Goal: Information Seeking & Learning: Learn about a topic

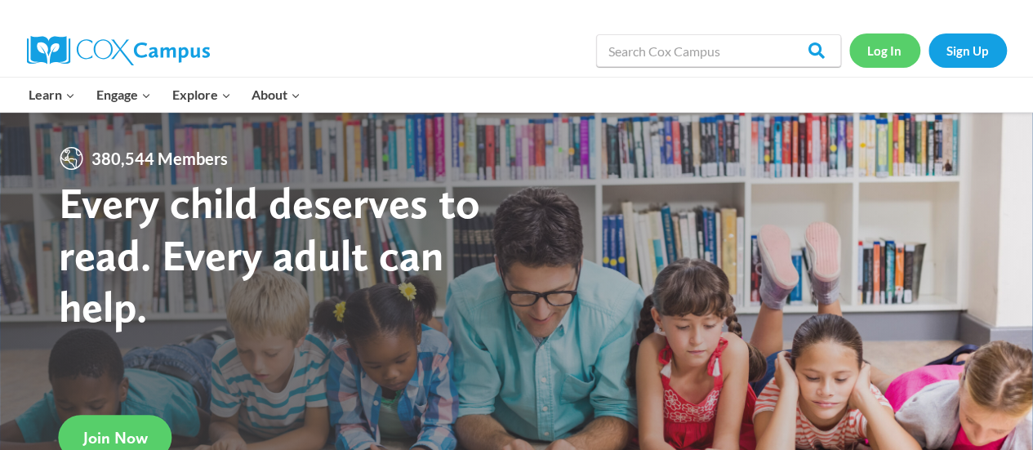
click at [893, 53] on link "Log In" at bounding box center [884, 49] width 71 height 33
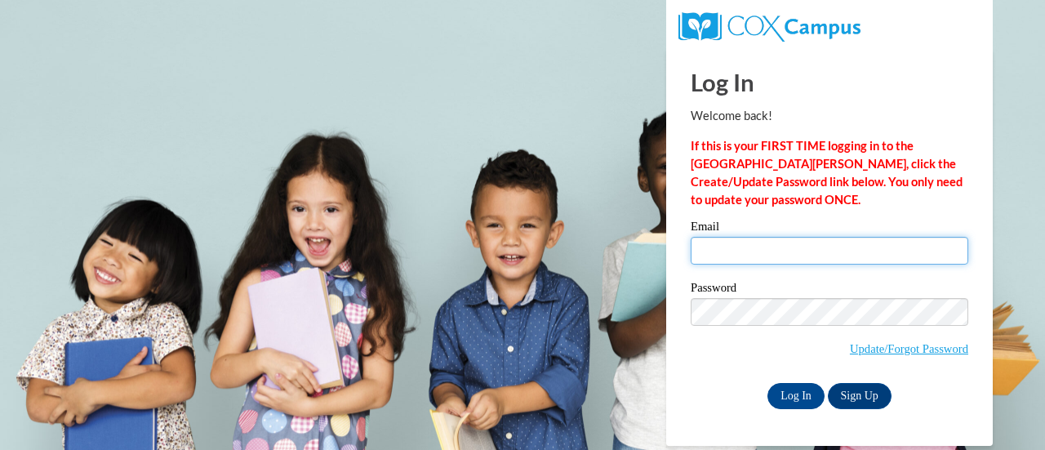
click at [705, 258] on input "Email" at bounding box center [830, 251] width 278 height 28
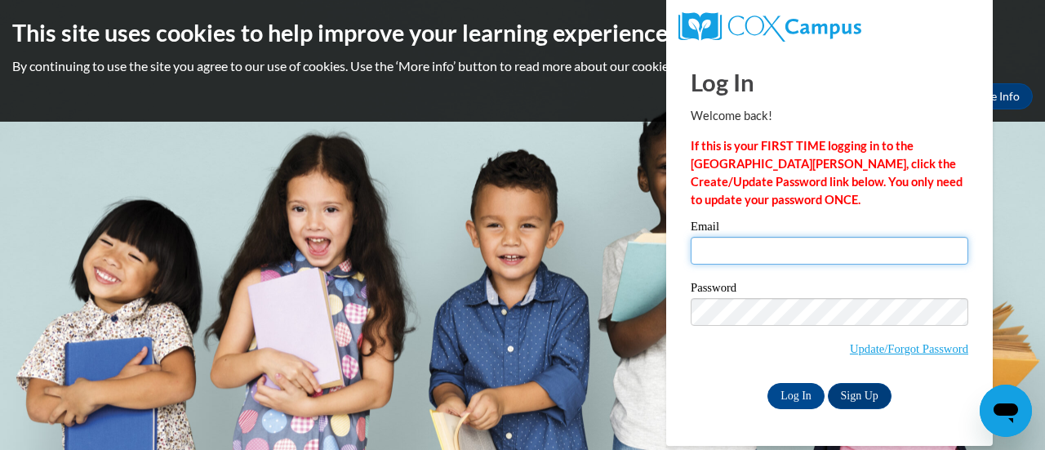
click at [790, 245] on input "Email" at bounding box center [830, 251] width 278 height 28
type input "katy.nachampassak@rusd.org"
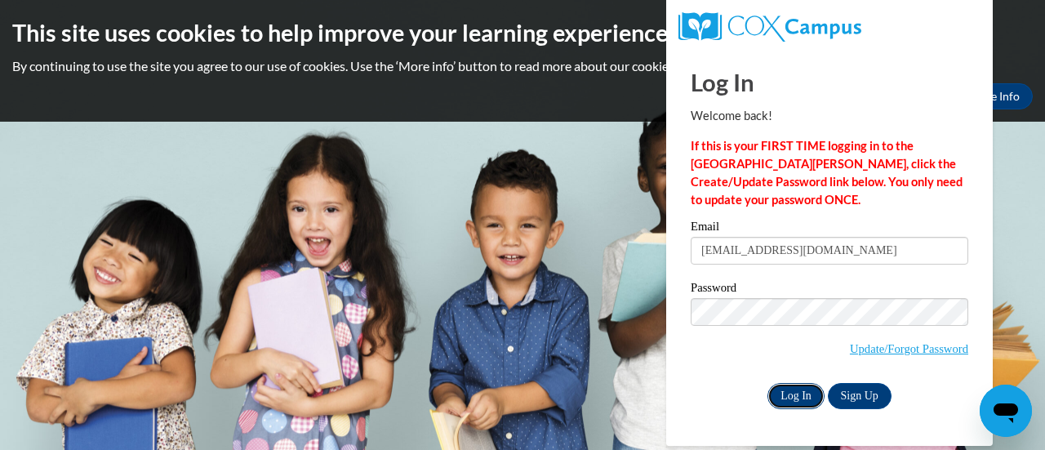
click at [781, 391] on input "Log In" at bounding box center [795, 396] width 57 height 26
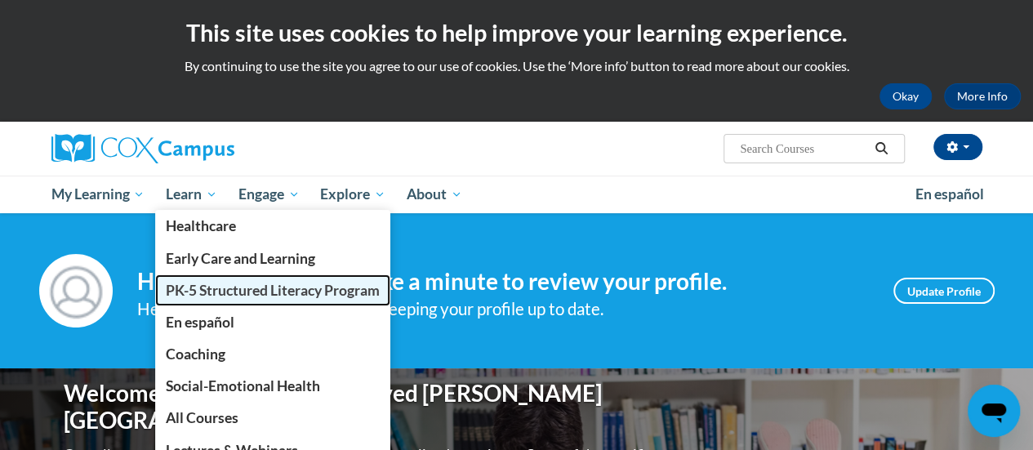
click at [219, 285] on span "PK-5 Structured Literacy Program" at bounding box center [273, 290] width 214 height 17
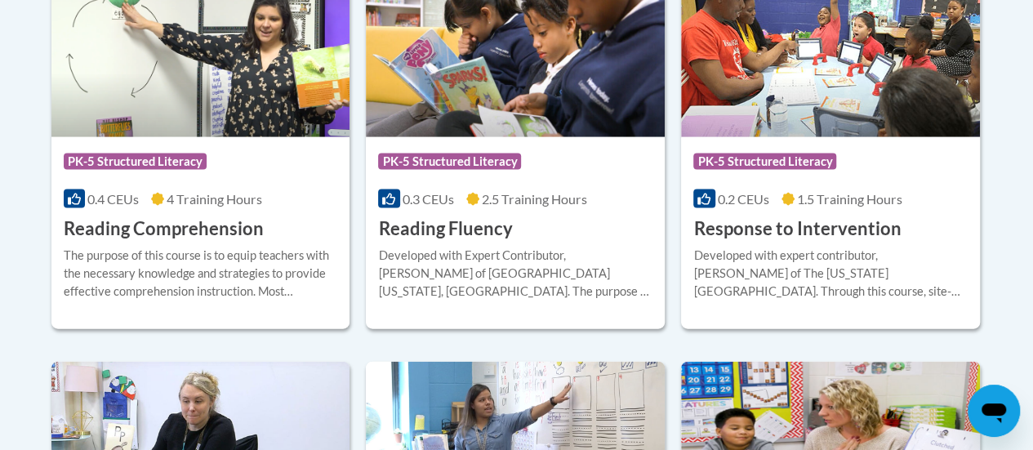
scroll to position [1667, 0]
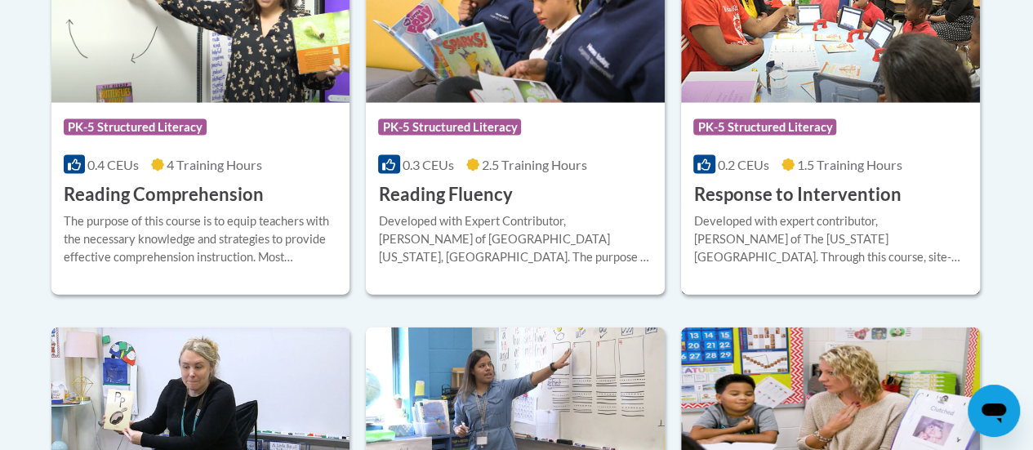
click at [732, 193] on h3 "Response to Intervention" at bounding box center [796, 194] width 207 height 25
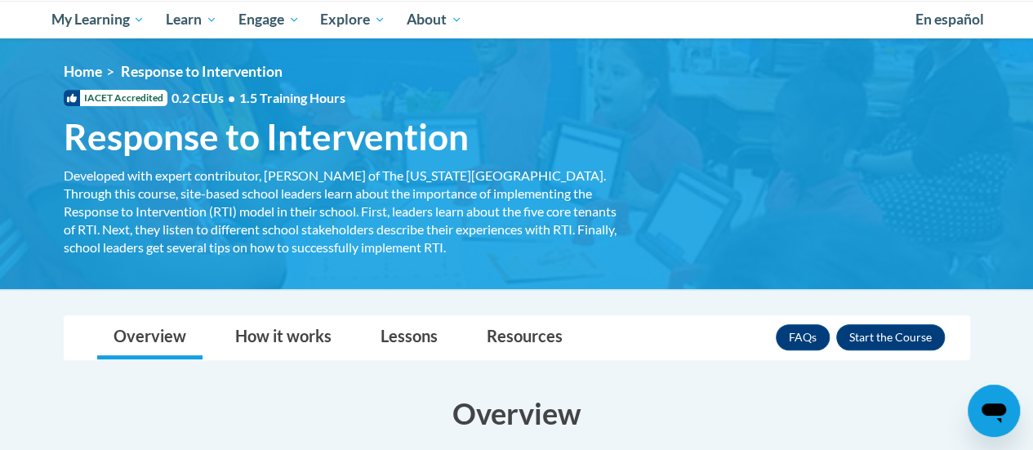
scroll to position [327, 0]
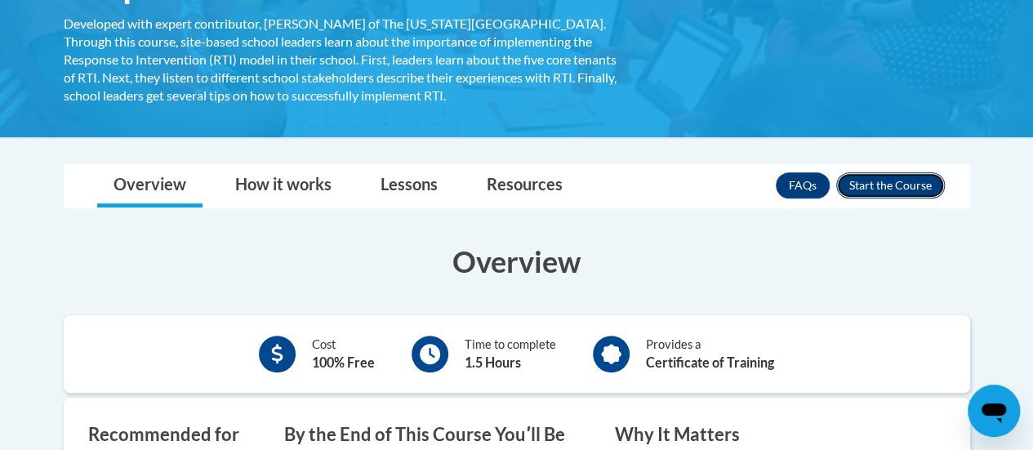
click at [846, 183] on button "Enroll" at bounding box center [890, 185] width 109 height 26
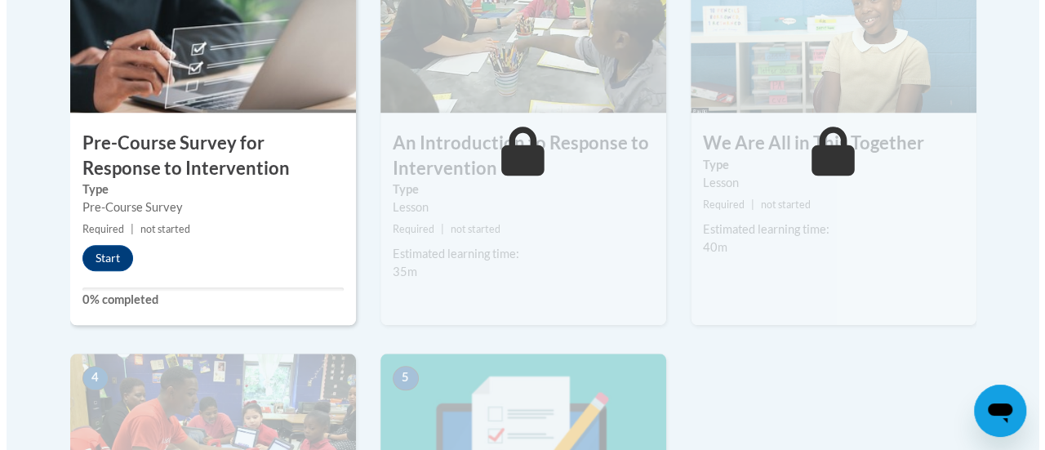
scroll to position [653, 0]
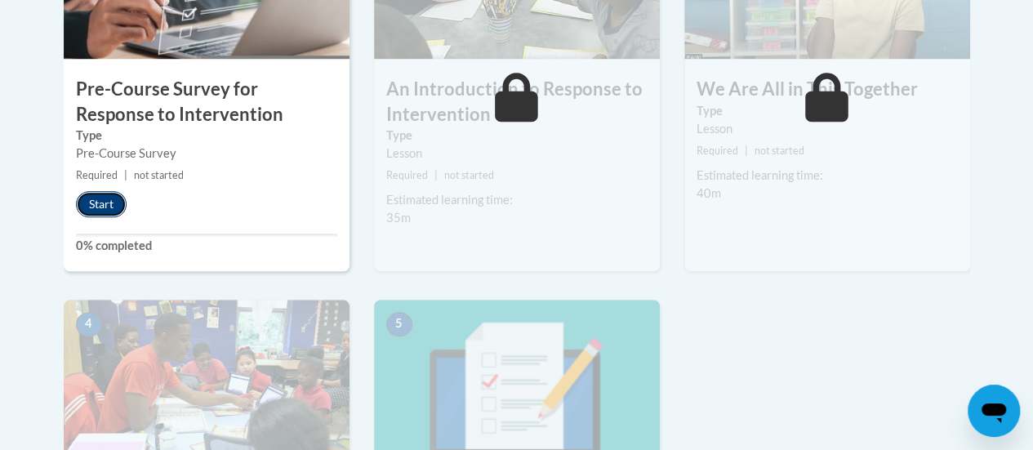
click at [106, 208] on button "Start" at bounding box center [101, 204] width 51 height 26
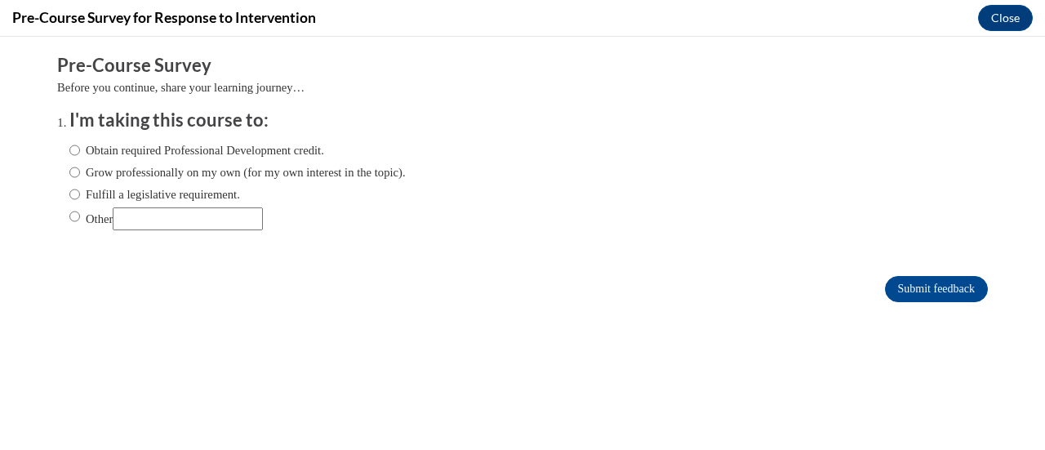
scroll to position [0, 0]
click at [69, 193] on input "Fulfill a legislative requirement." at bounding box center [74, 194] width 11 height 18
radio input "true"
click at [895, 286] on input "Submit feedback" at bounding box center [936, 289] width 103 height 26
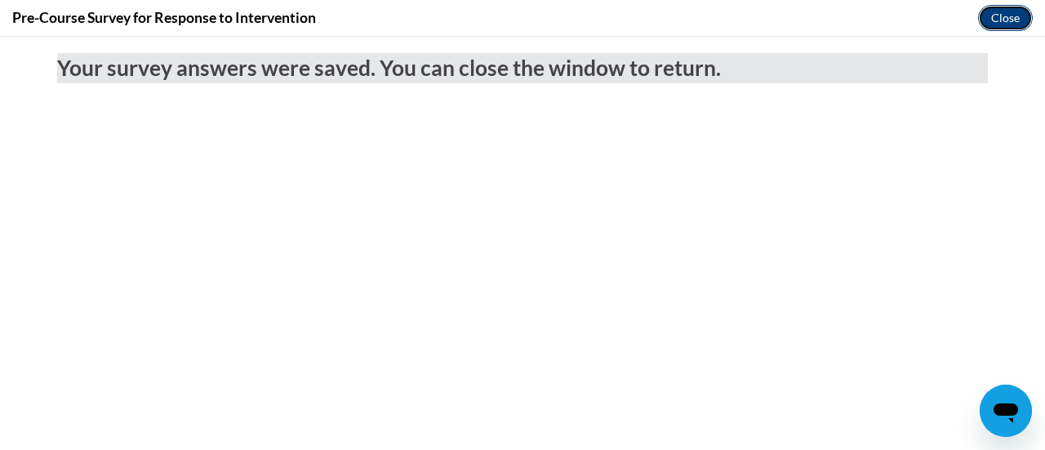
click at [1002, 19] on button "Close" at bounding box center [1005, 18] width 55 height 26
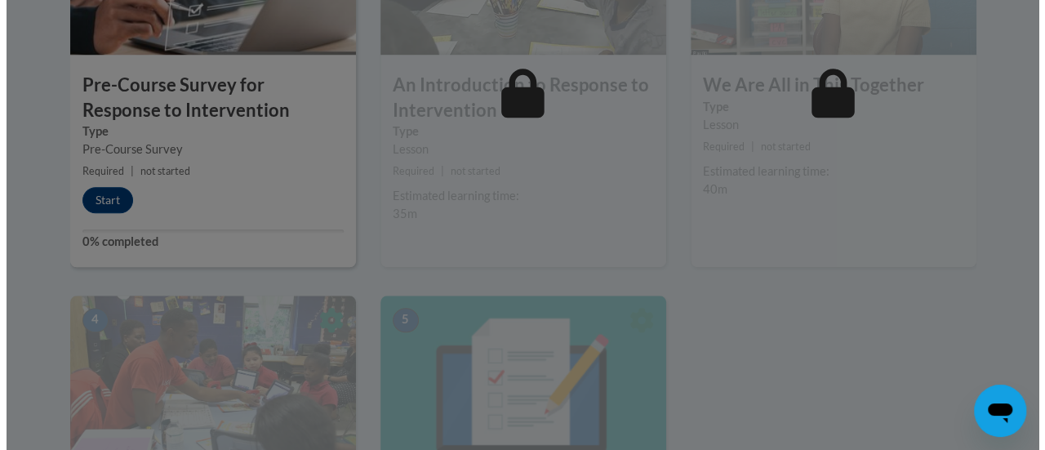
scroll to position [571, 0]
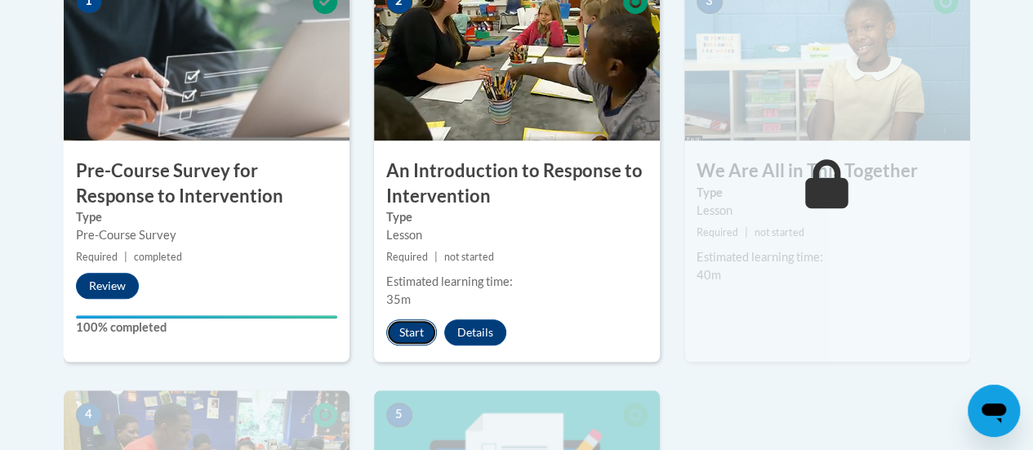
click at [418, 321] on button "Start" at bounding box center [411, 332] width 51 height 26
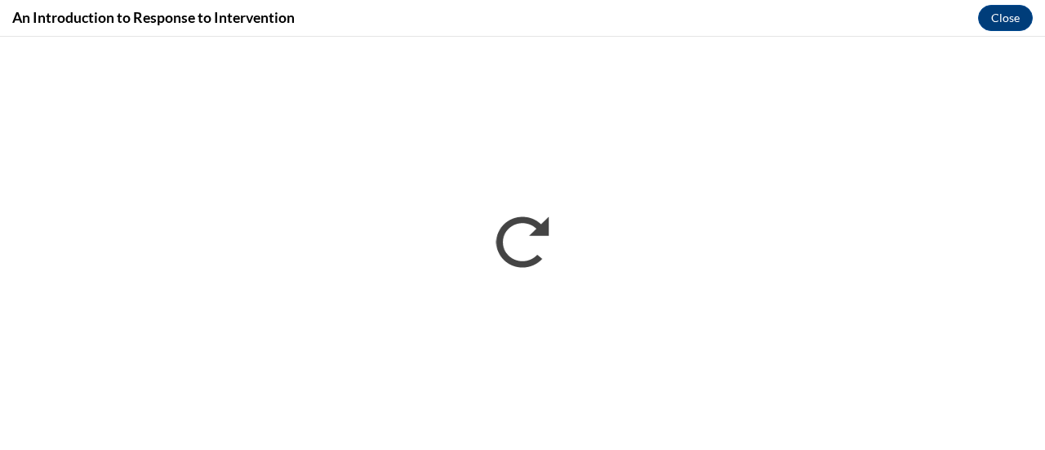
scroll to position [0, 0]
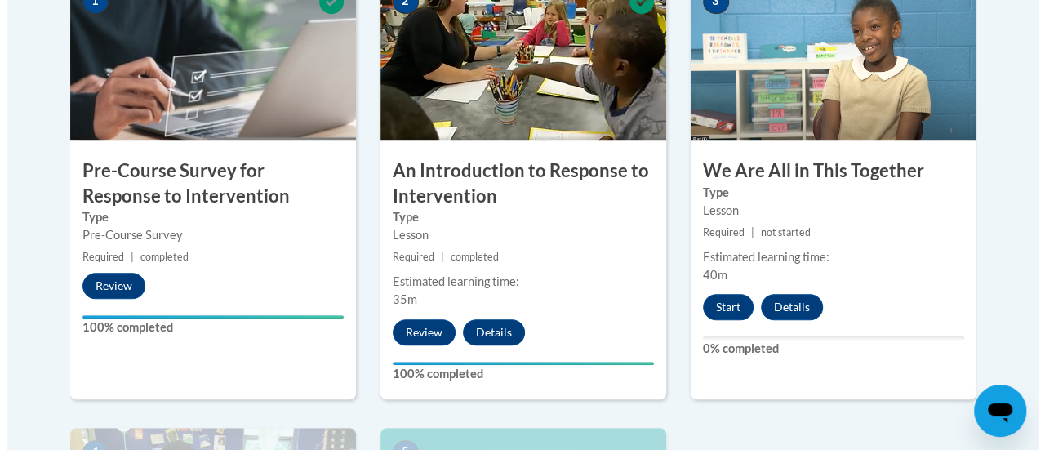
scroll to position [653, 0]
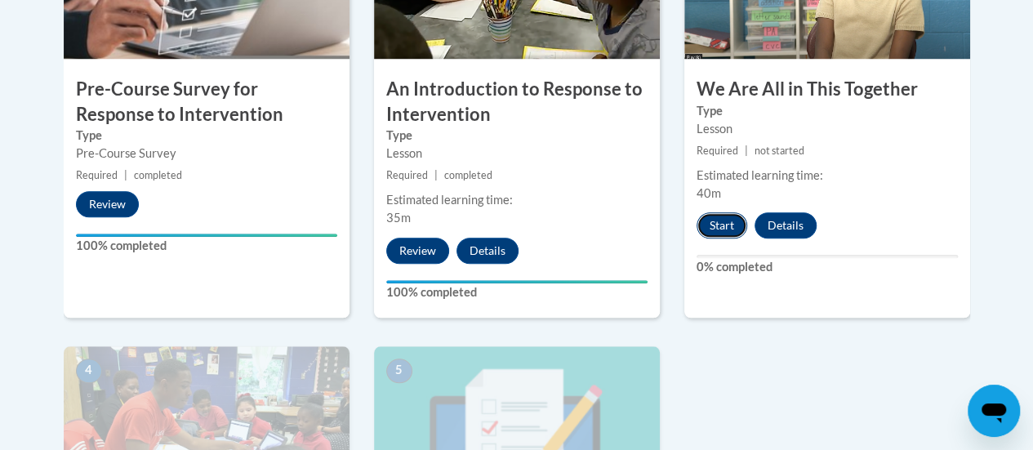
click at [732, 224] on button "Start" at bounding box center [721, 225] width 51 height 26
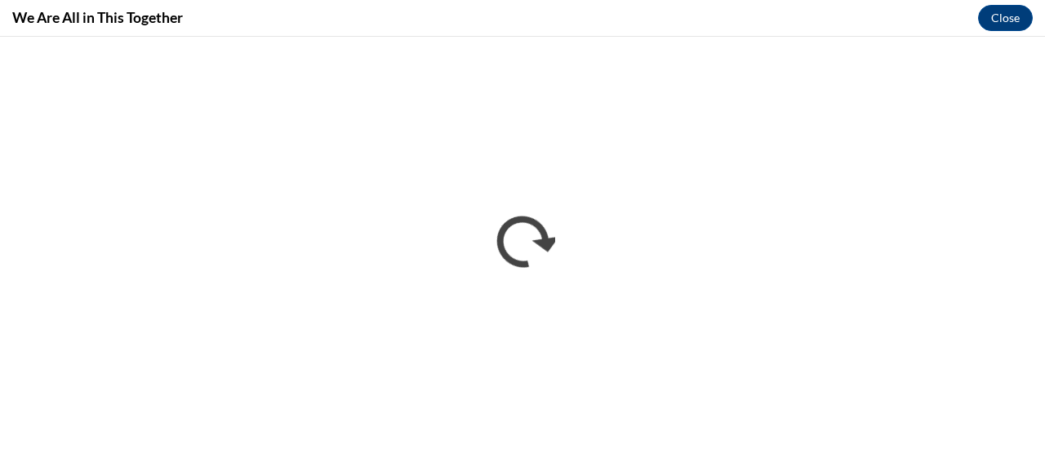
scroll to position [0, 0]
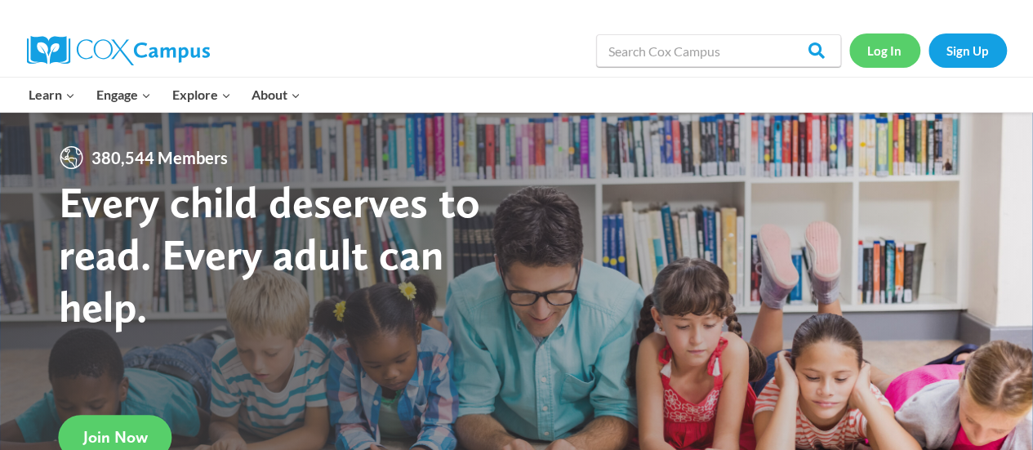
click at [878, 53] on link "Log In" at bounding box center [884, 49] width 71 height 33
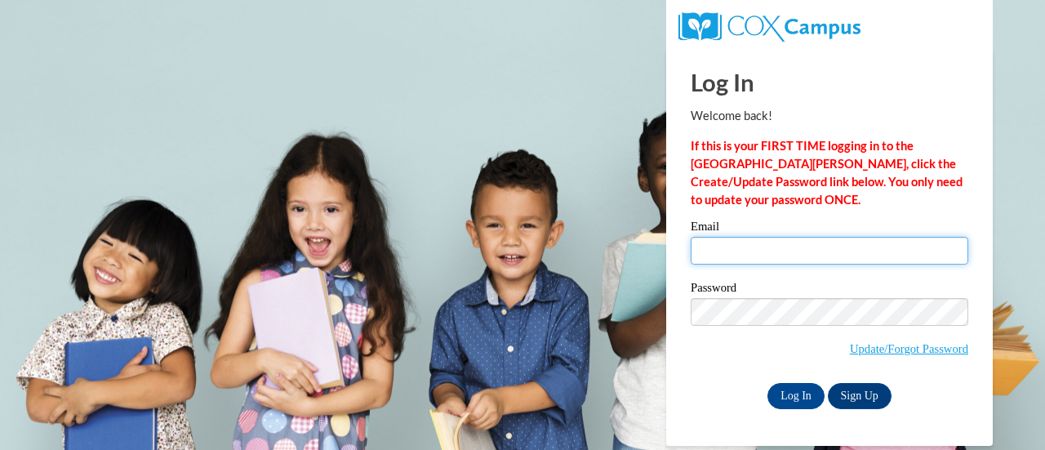
click at [724, 246] on input "Email" at bounding box center [830, 251] width 278 height 28
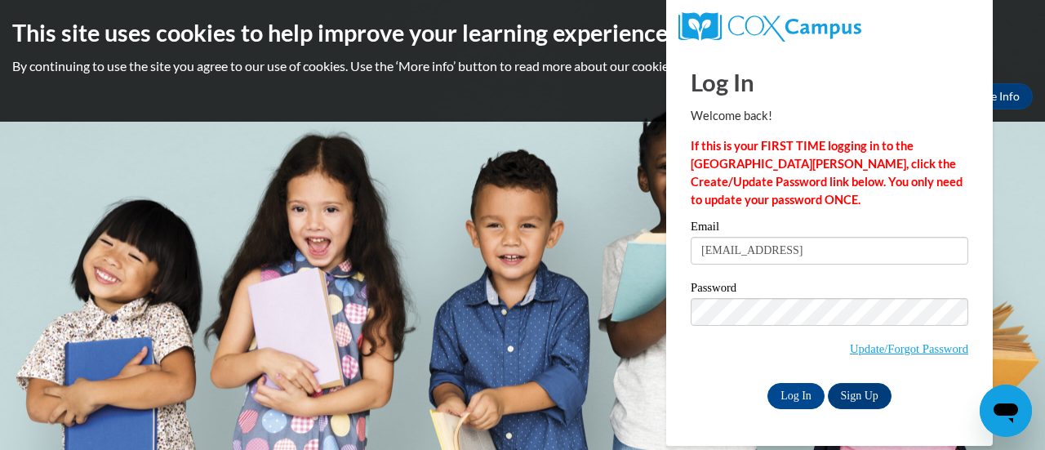
type input "katy.nachampassak@rusd.org"
click at [792, 401] on input "Log In" at bounding box center [795, 396] width 57 height 26
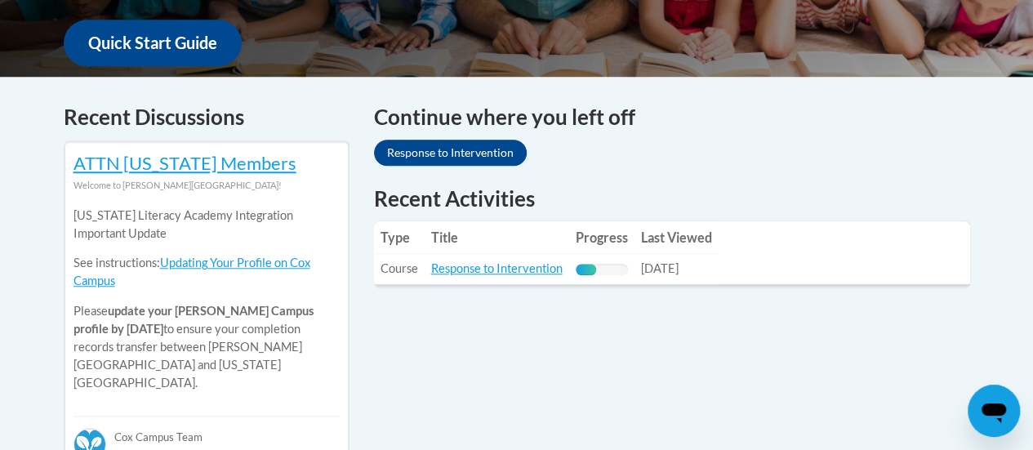
scroll to position [735, 0]
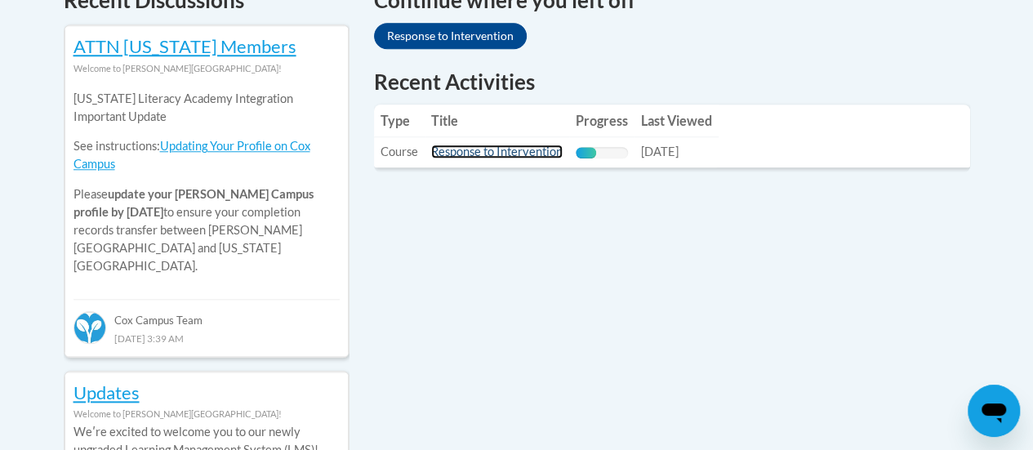
click at [518, 146] on link "Response to Intervention" at bounding box center [496, 152] width 131 height 14
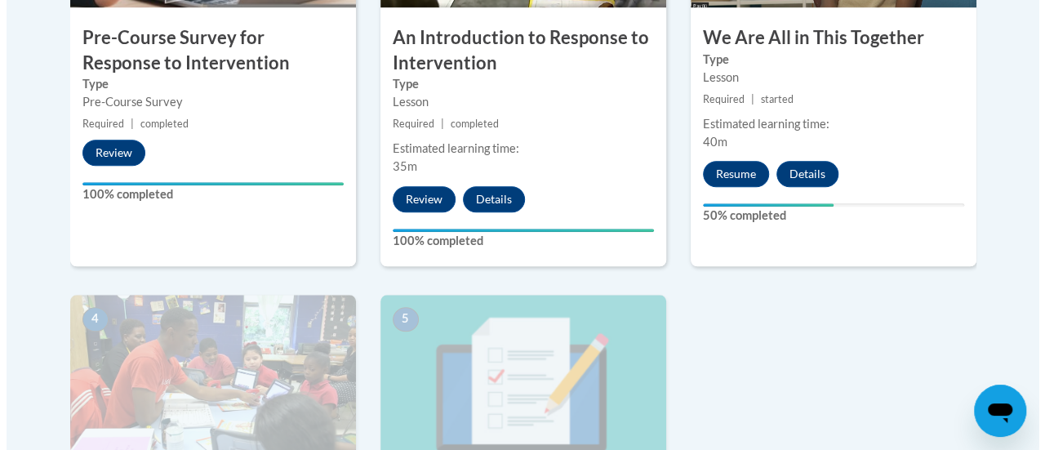
scroll to position [628, 0]
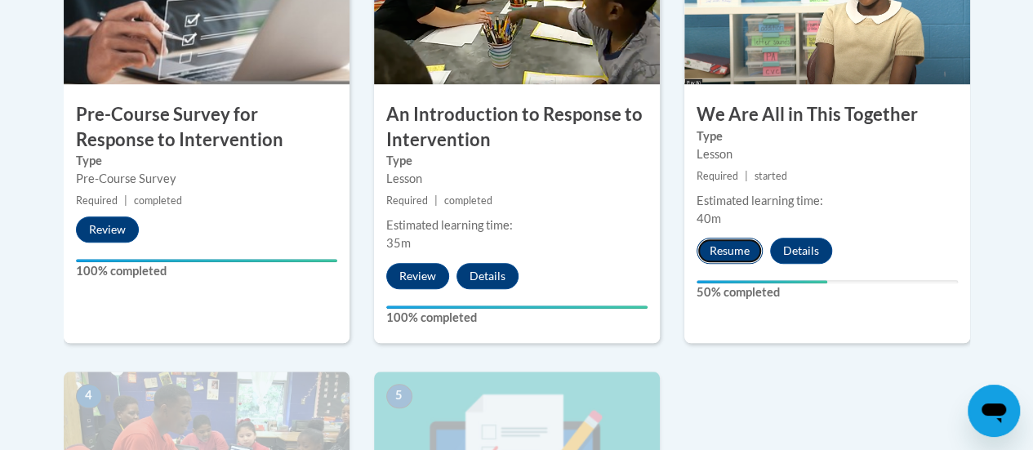
click at [732, 248] on button "Resume" at bounding box center [729, 251] width 66 height 26
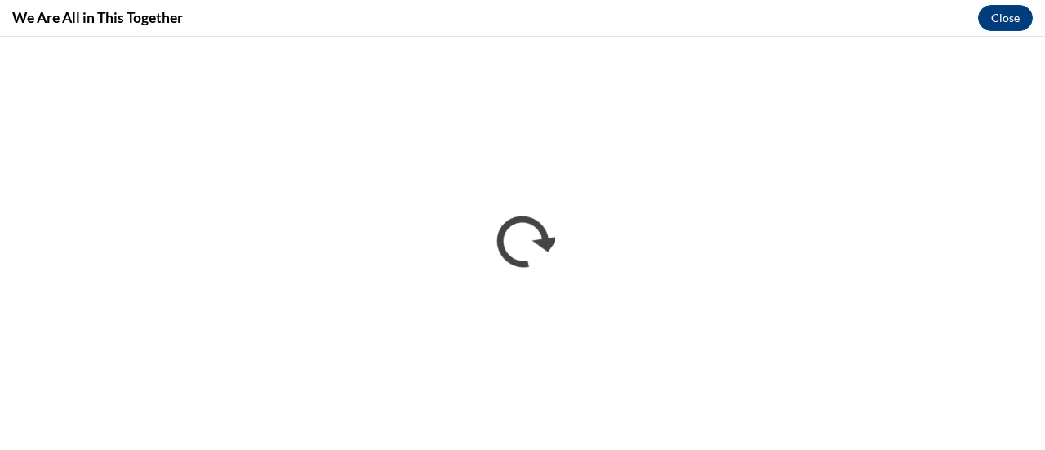
scroll to position [0, 0]
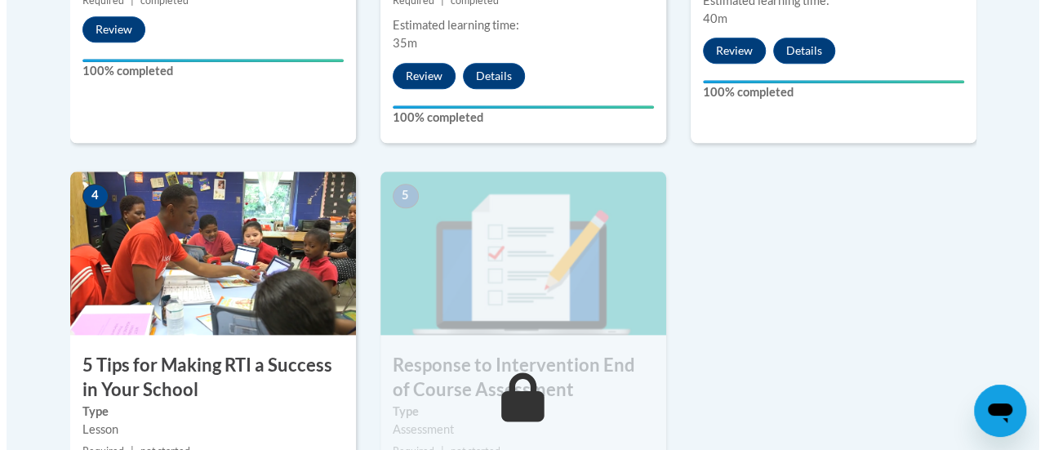
scroll to position [1036, 0]
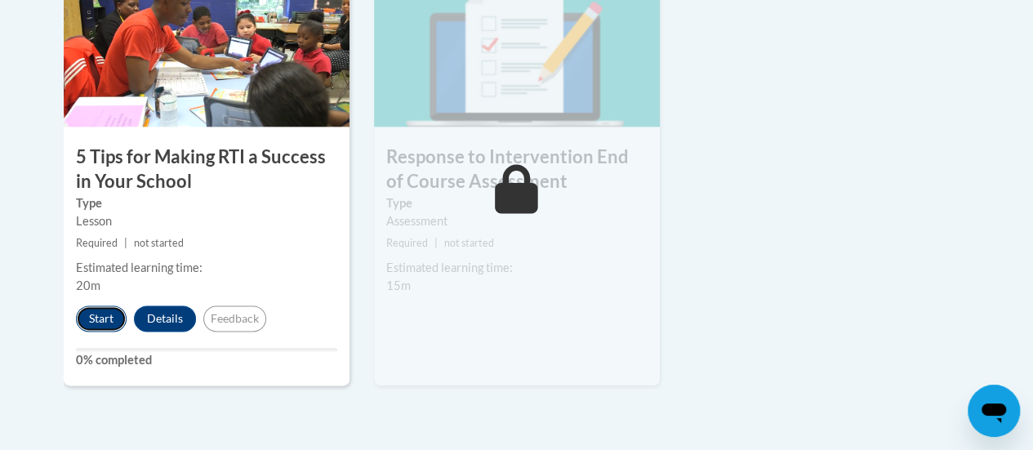
click at [104, 309] on button "Start" at bounding box center [101, 318] width 51 height 26
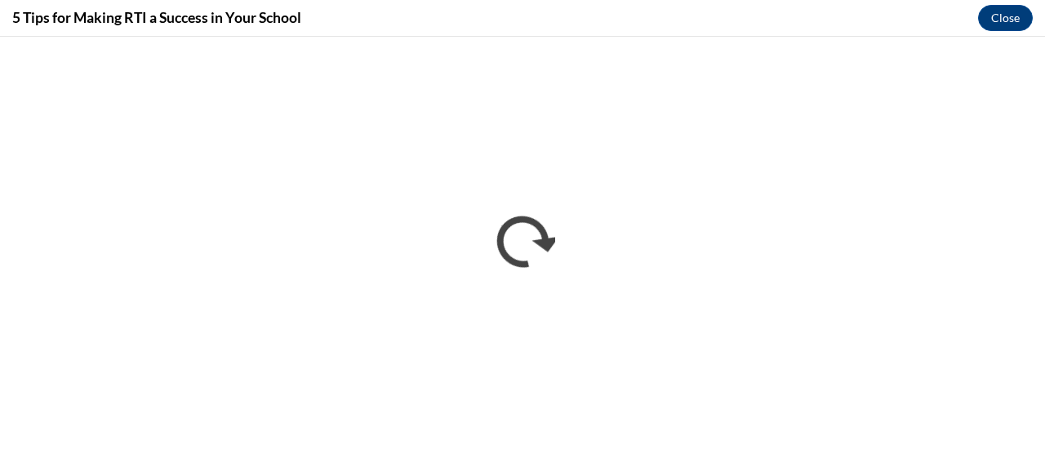
scroll to position [0, 0]
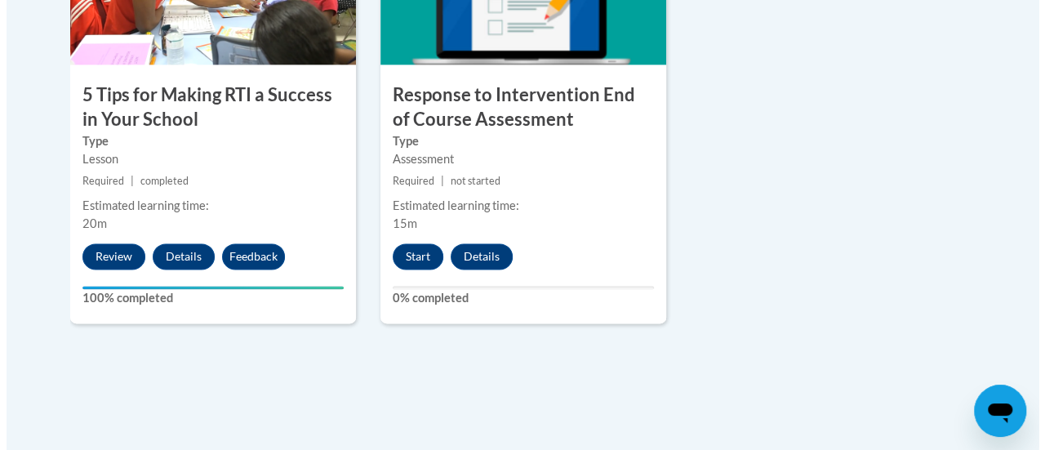
scroll to position [1097, 0]
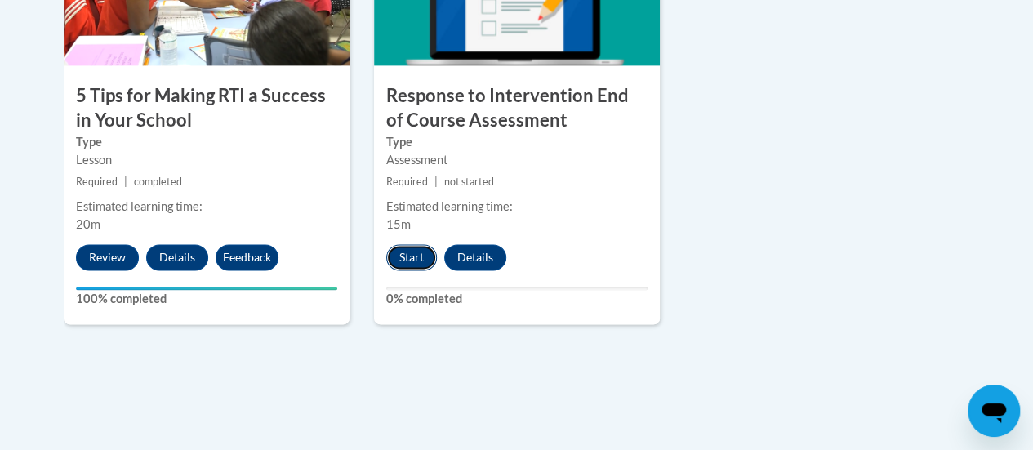
click at [417, 263] on button "Start" at bounding box center [411, 257] width 51 height 26
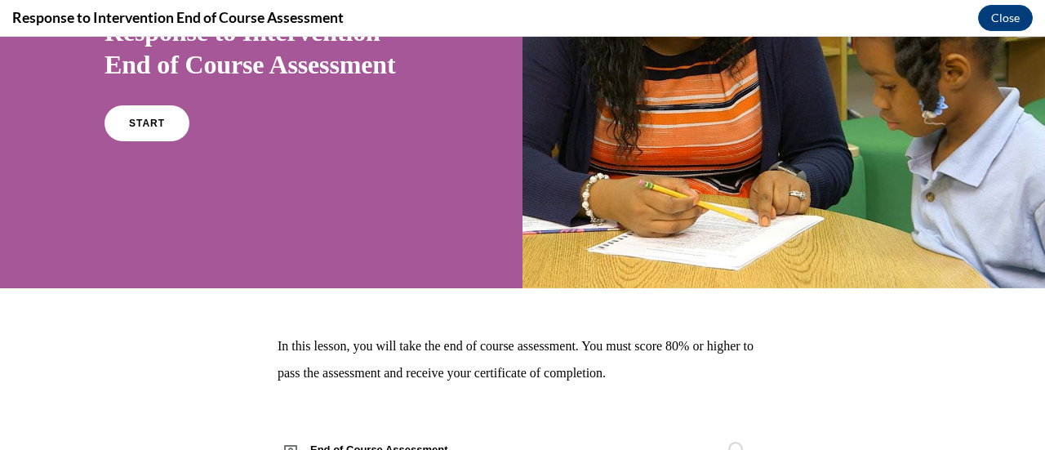
scroll to position [163, 0]
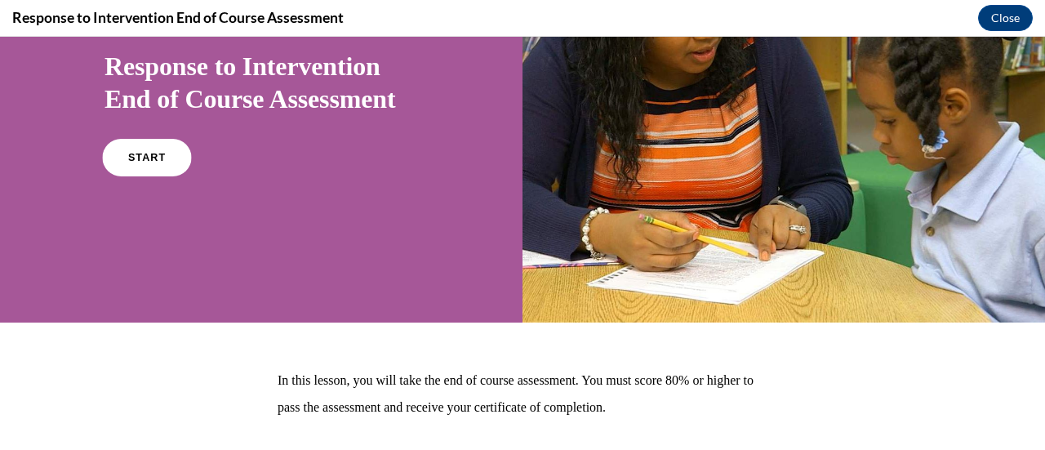
click at [149, 162] on span "START" at bounding box center [147, 158] width 38 height 12
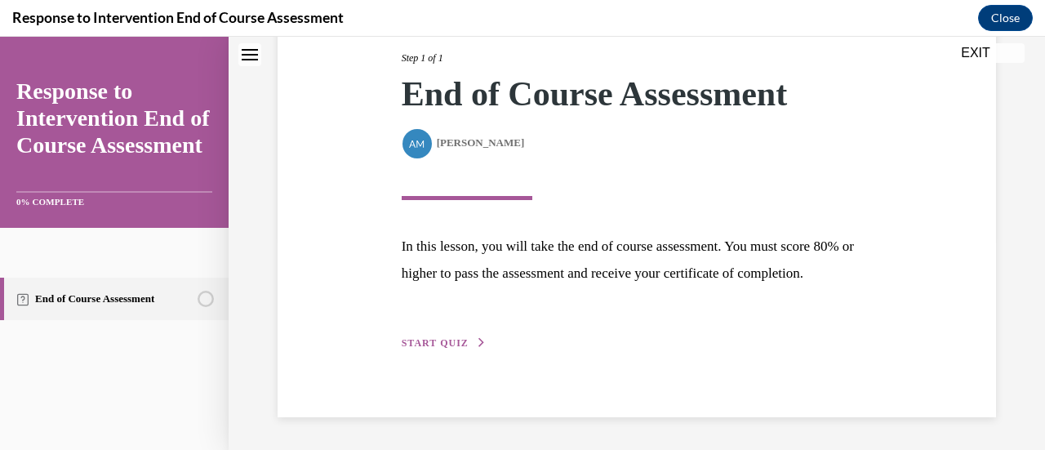
scroll to position [239, 0]
click at [417, 341] on span "START QUIZ" at bounding box center [435, 342] width 67 height 11
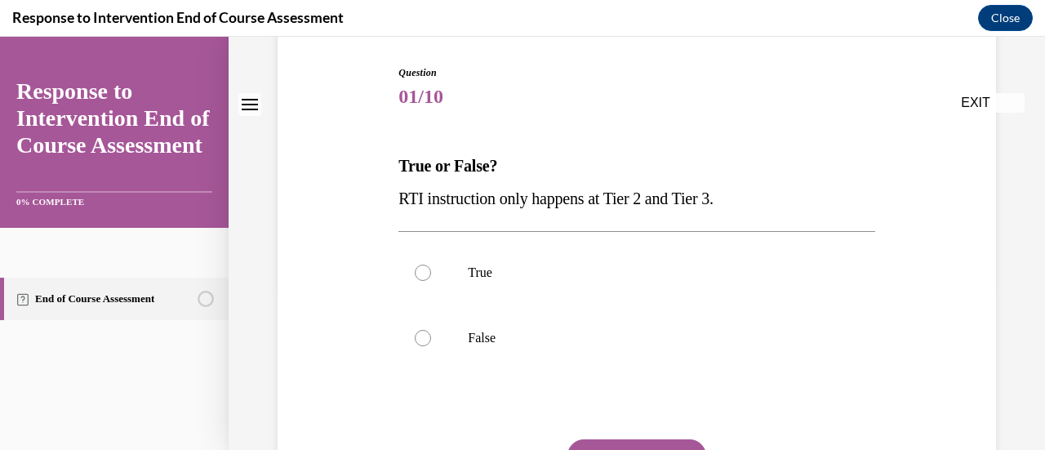
scroll to position [163, 0]
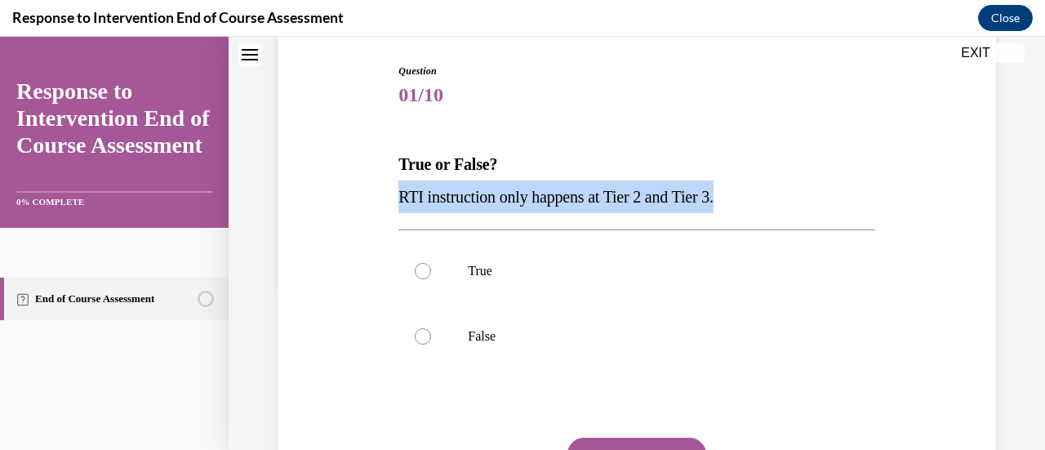
drag, startPoint x: 794, startPoint y: 194, endPoint x: 390, endPoint y: 213, distance: 403.8
click at [390, 213] on div "Question 01/10 True or False? RTI instruction only happens at Tier 2 and Tier 3…" at bounding box center [637, 293] width 727 height 557
click at [652, 191] on span "RTI instruction only happens at Tier 2 and Tier 3." at bounding box center [555, 197] width 314 height 18
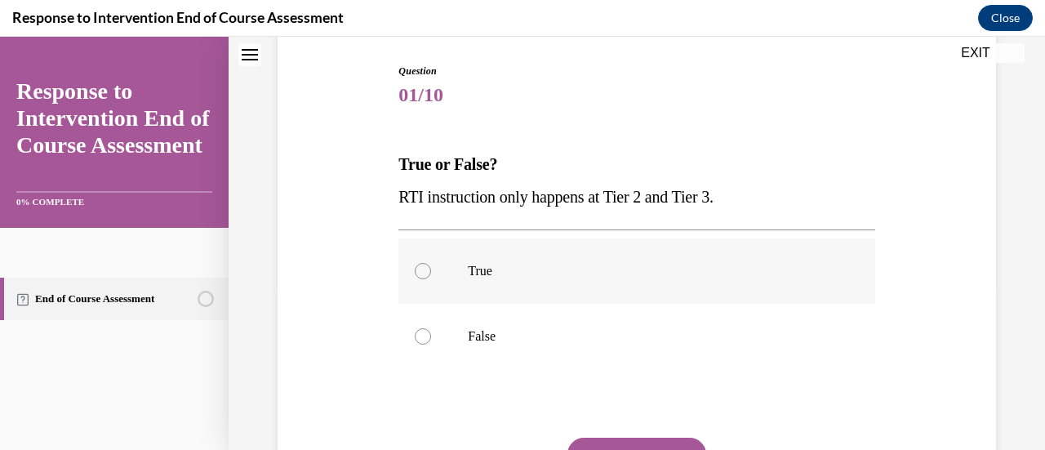
click at [475, 267] on p "True" at bounding box center [651, 271] width 366 height 16
click at [431, 267] on input "True" at bounding box center [423, 271] width 16 height 16
radio input "true"
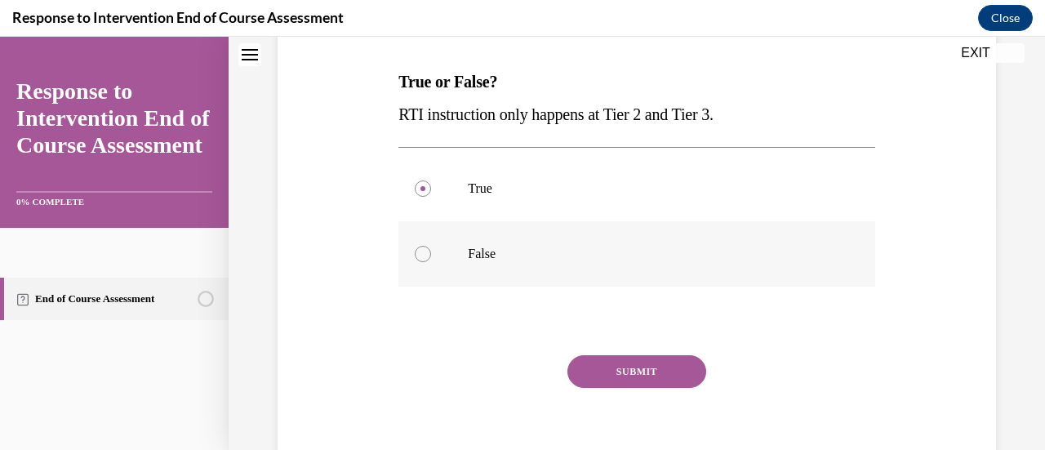
scroll to position [317, 0]
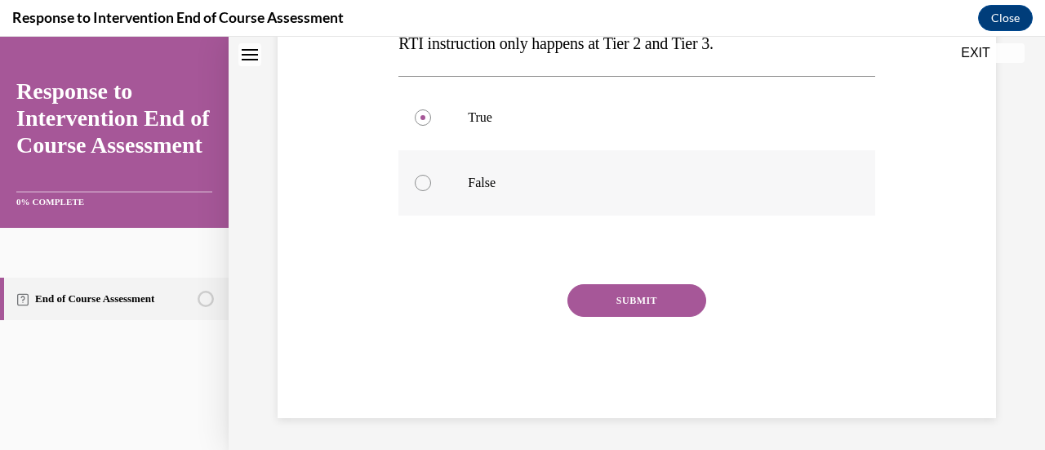
click at [563, 175] on p "False" at bounding box center [651, 183] width 366 height 16
click at [431, 175] on input "False" at bounding box center [423, 183] width 16 height 16
radio input "true"
click at [593, 295] on button "SUBMIT" at bounding box center [636, 300] width 139 height 33
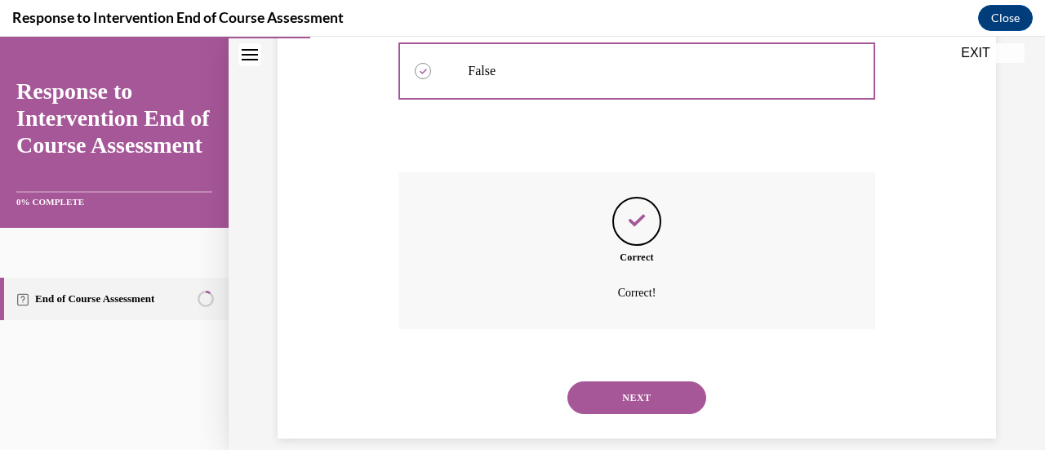
scroll to position [449, 0]
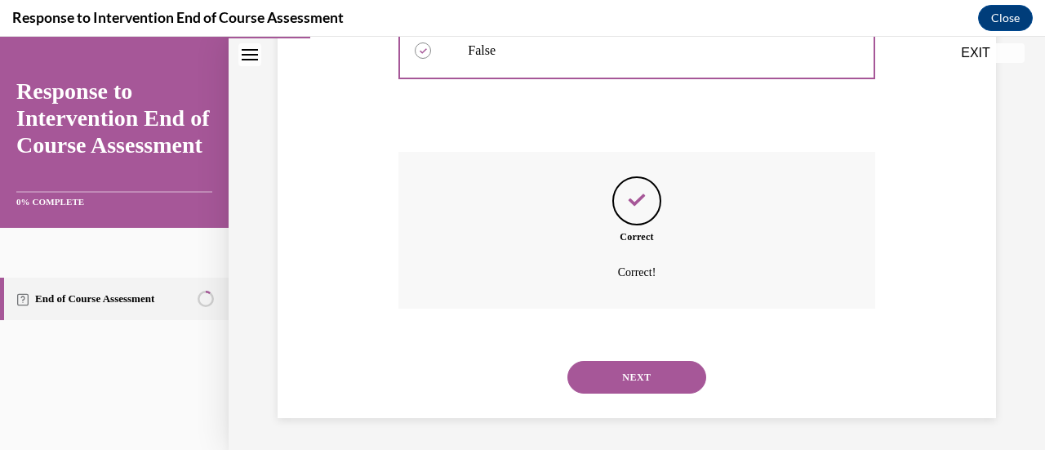
click at [649, 380] on button "NEXT" at bounding box center [636, 377] width 139 height 33
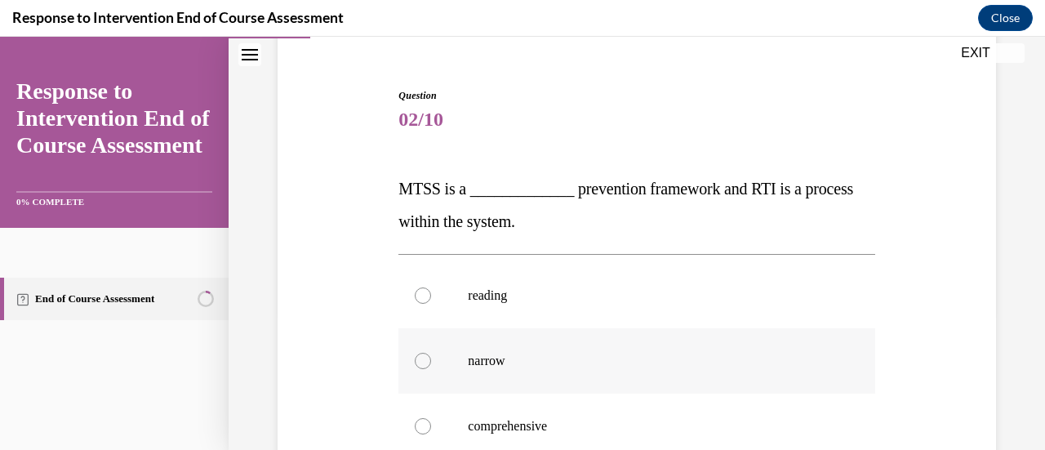
scroll to position [245, 0]
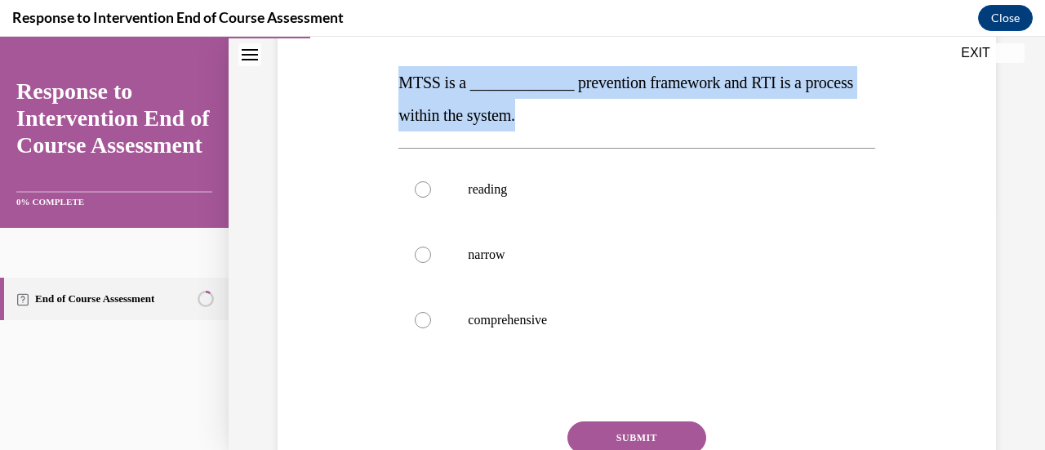
drag, startPoint x: 611, startPoint y: 115, endPoint x: 376, endPoint y: 67, distance: 240.0
click at [376, 67] on div "Question 02/10 MTSS is a _____________ prevention framework and RTI is a proces…" at bounding box center [637, 244] width 727 height 622
click at [594, 119] on p "MTSS is a _____________ prevention framework and RTI is a process within the sy…" at bounding box center [636, 98] width 476 height 65
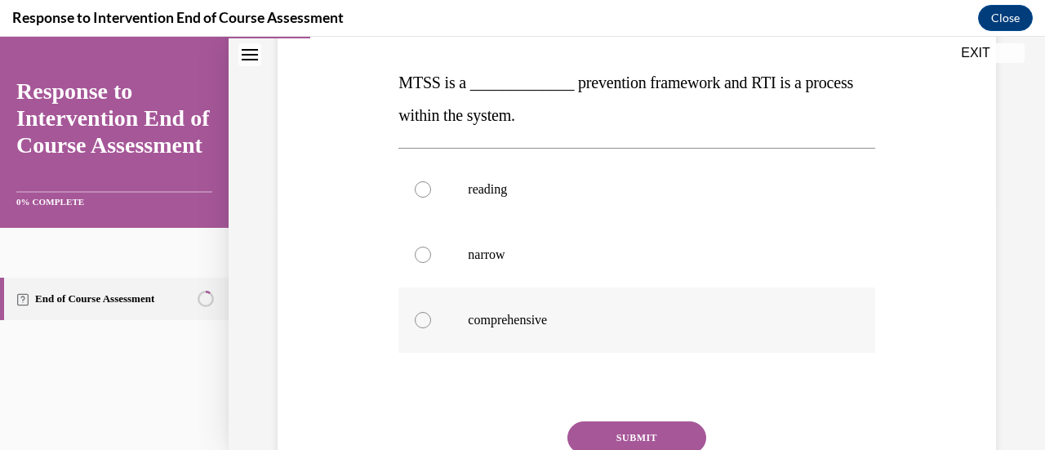
click at [496, 314] on p "comprehensive" at bounding box center [651, 320] width 366 height 16
click at [431, 314] on input "comprehensive" at bounding box center [423, 320] width 16 height 16
radio input "true"
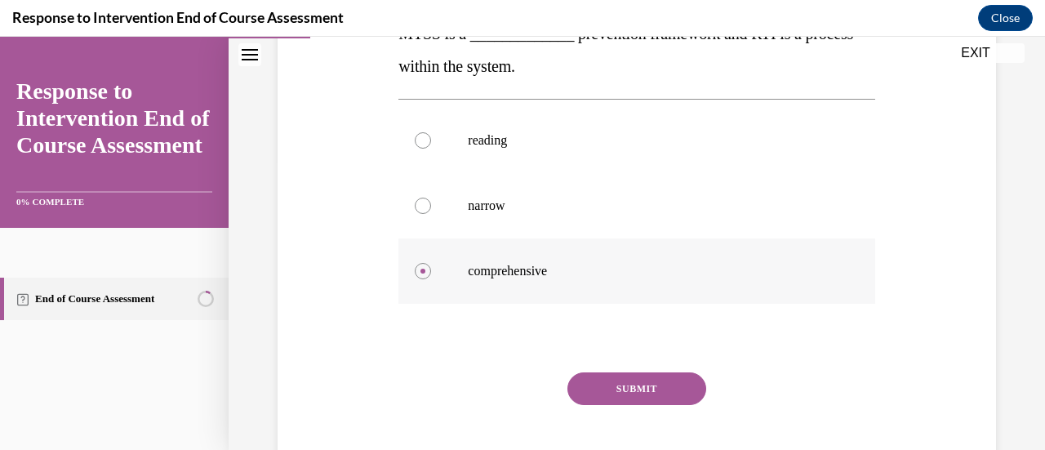
scroll to position [327, 0]
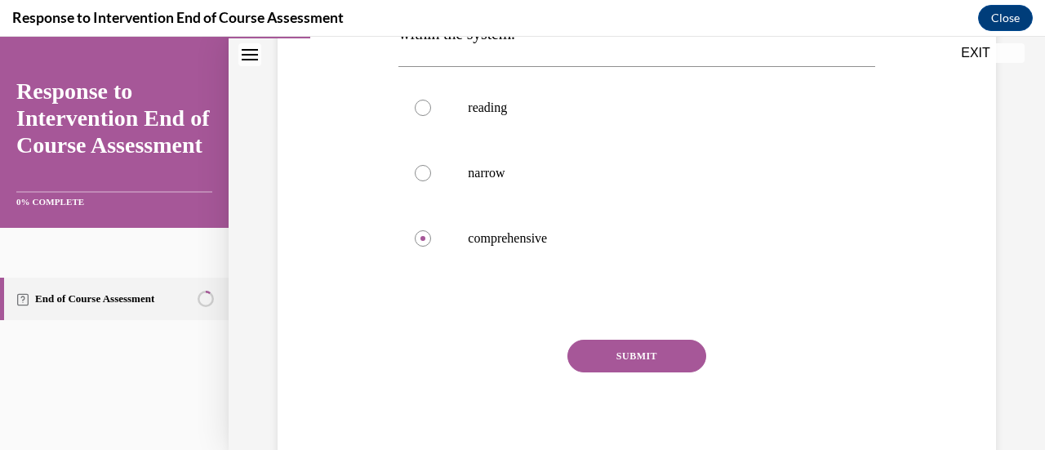
click at [603, 365] on button "SUBMIT" at bounding box center [636, 356] width 139 height 33
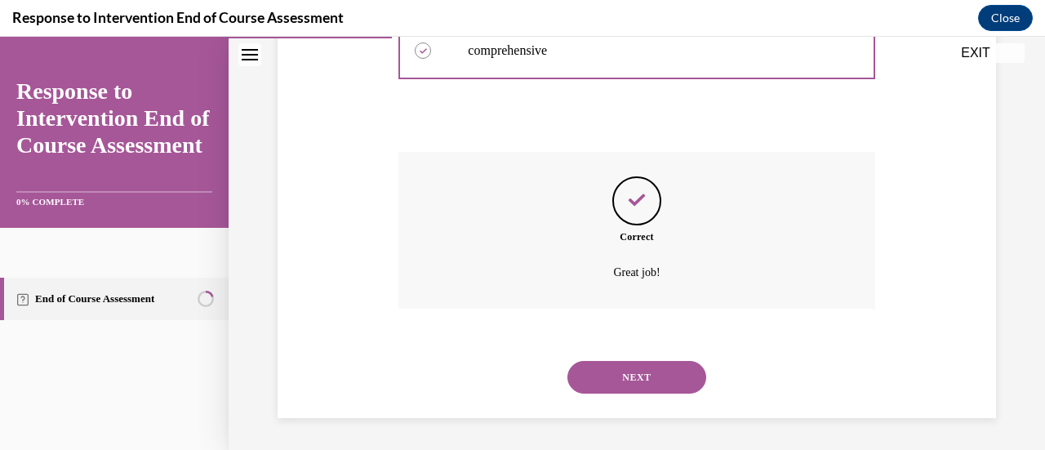
scroll to position [514, 0]
click at [616, 385] on button "NEXT" at bounding box center [636, 377] width 139 height 33
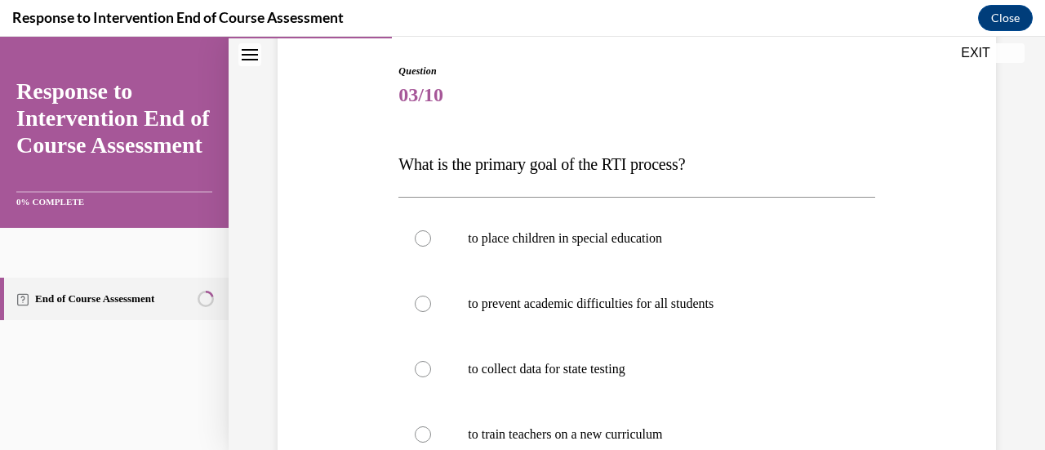
scroll to position [245, 0]
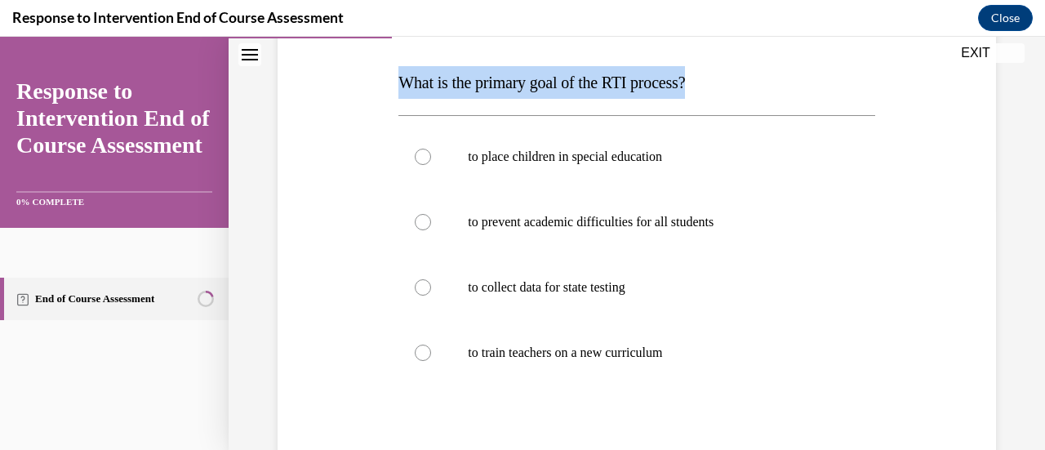
drag, startPoint x: 776, startPoint y: 92, endPoint x: 371, endPoint y: 65, distance: 405.8
click at [371, 65] on div "Question 03/10 What is the primary goal of the RTI process? to place children i…" at bounding box center [637, 260] width 727 height 655
click at [719, 98] on p "What is the primary goal of the RTI process?" at bounding box center [636, 82] width 476 height 33
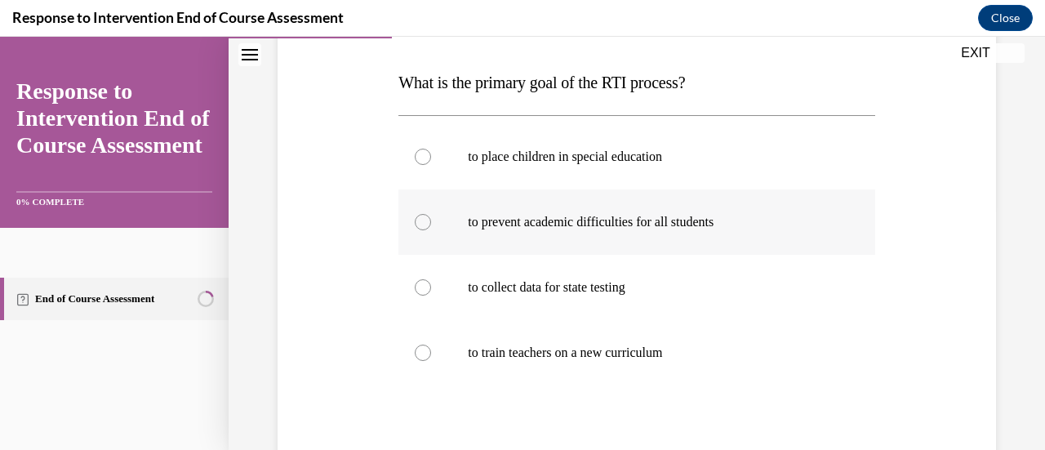
click at [748, 225] on p "to prevent academic difficulties for all students" at bounding box center [651, 222] width 366 height 16
click at [431, 225] on input "to prevent academic difficulties for all students" at bounding box center [423, 222] width 16 height 16
radio input "true"
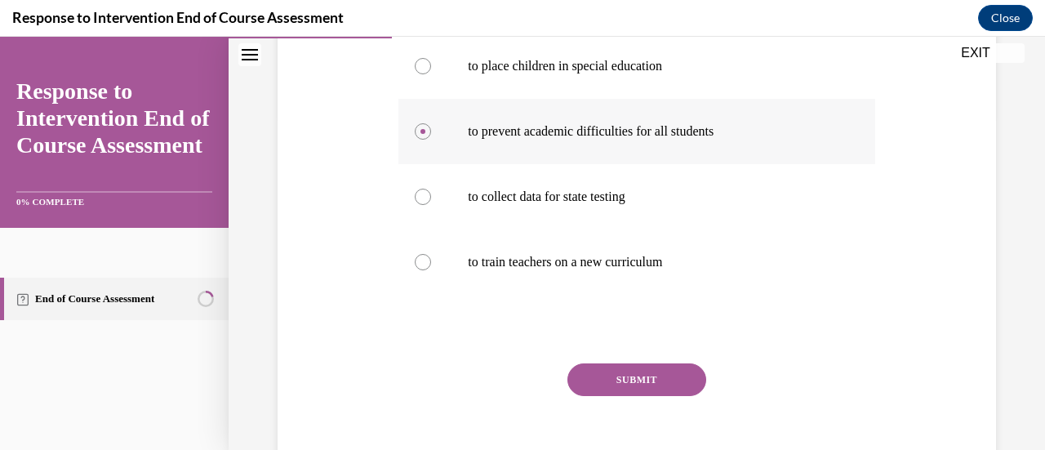
scroll to position [408, 0]
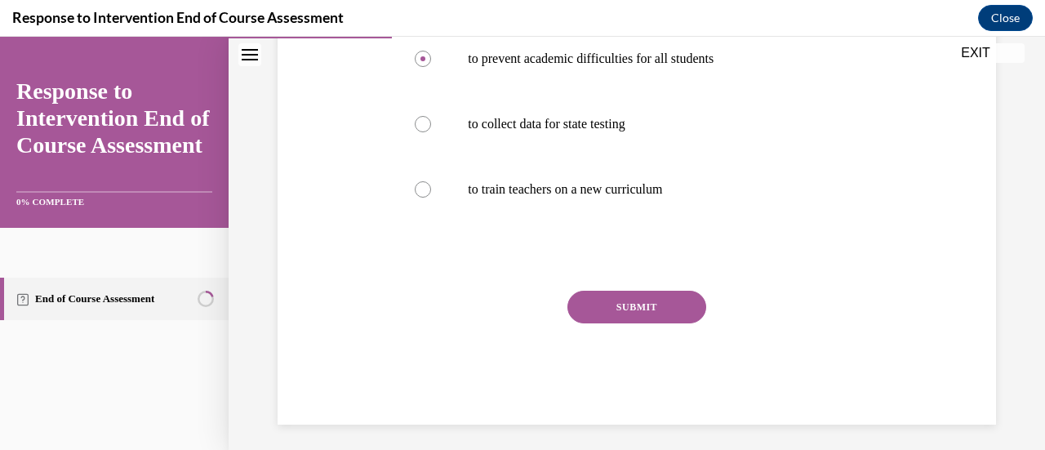
click at [663, 304] on button "SUBMIT" at bounding box center [636, 307] width 139 height 33
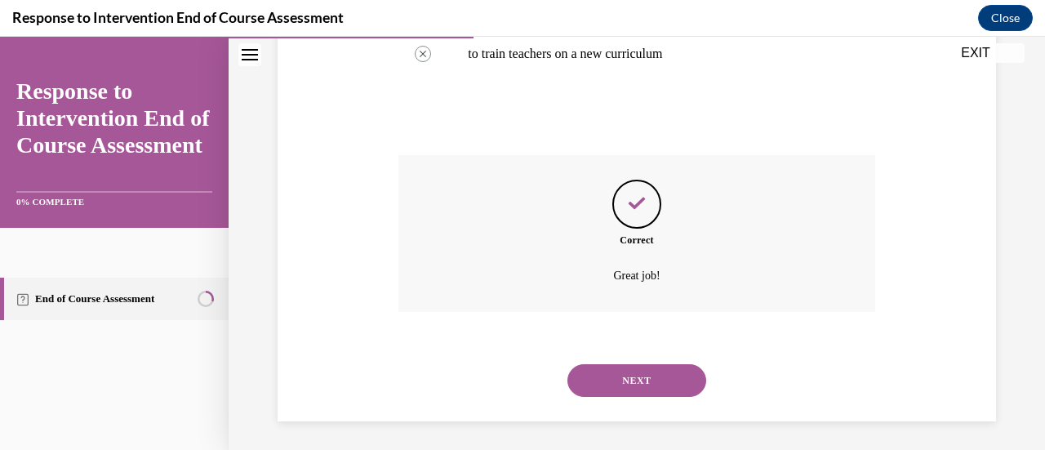
scroll to position [547, 0]
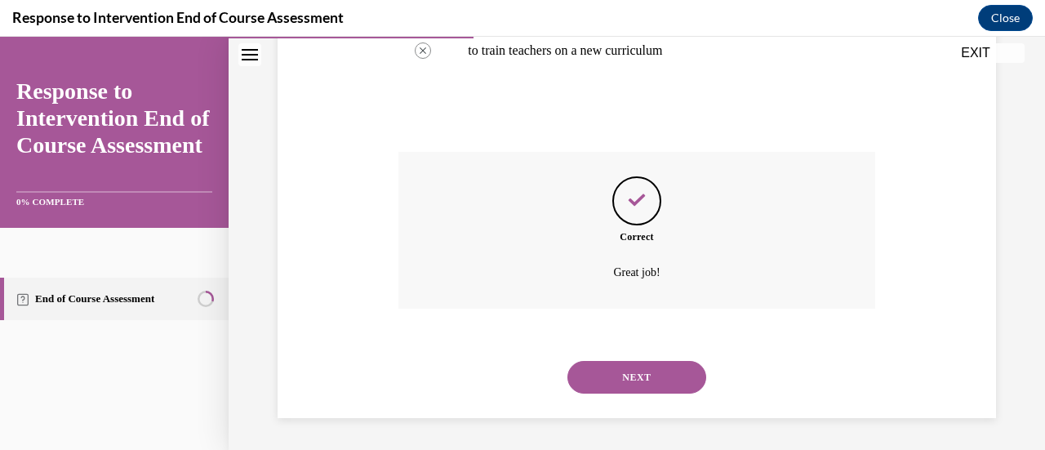
drag, startPoint x: 676, startPoint y: 368, endPoint x: 662, endPoint y: 375, distance: 15.3
click at [662, 374] on button "NEXT" at bounding box center [636, 377] width 139 height 33
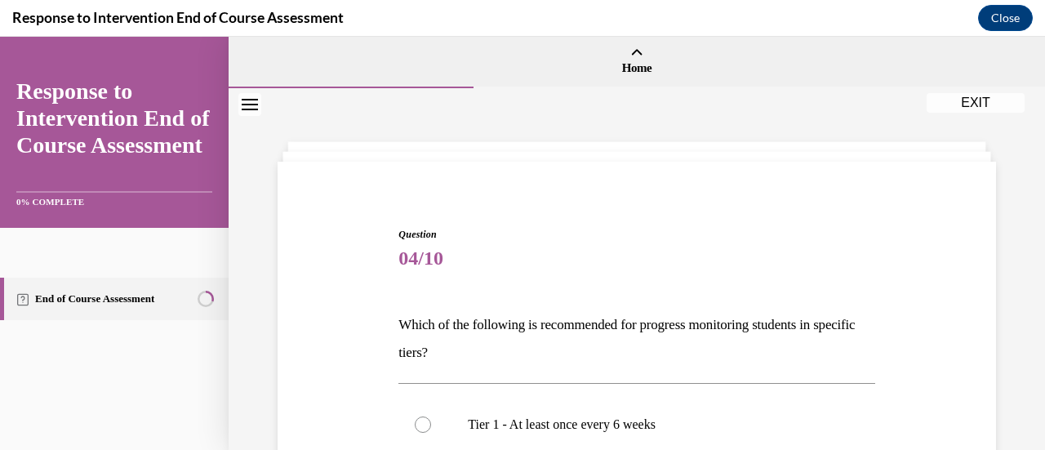
scroll to position [245, 0]
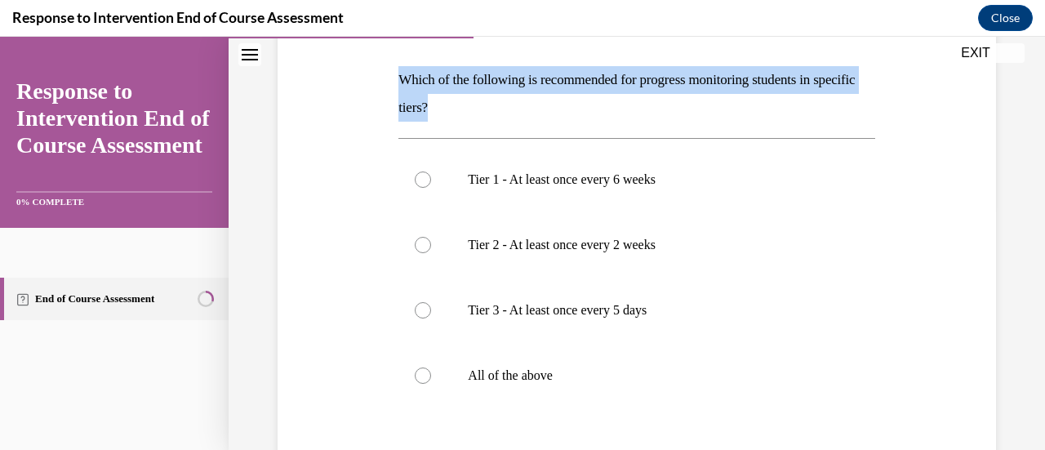
drag, startPoint x: 398, startPoint y: 82, endPoint x: 505, endPoint y: 104, distance: 108.2
click at [505, 104] on p "Which of the following is recommended for progress monitoring students in speci…" at bounding box center [636, 94] width 476 height 56
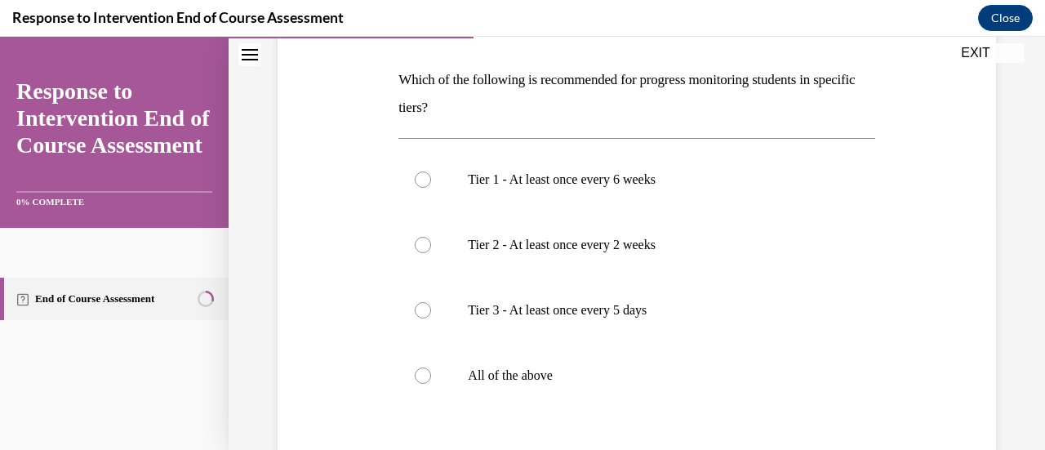
click at [509, 107] on p "Which of the following is recommended for progress monitoring students in speci…" at bounding box center [636, 94] width 476 height 56
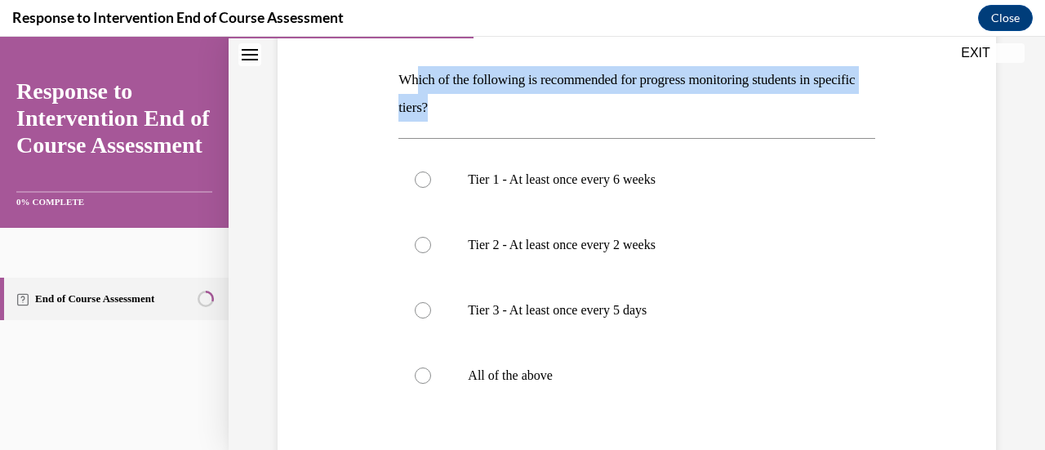
drag, startPoint x: 507, startPoint y: 118, endPoint x: 415, endPoint y: 82, distance: 99.0
click at [415, 82] on p "Which of the following is recommended for progress monitoring students in speci…" at bounding box center [636, 94] width 476 height 56
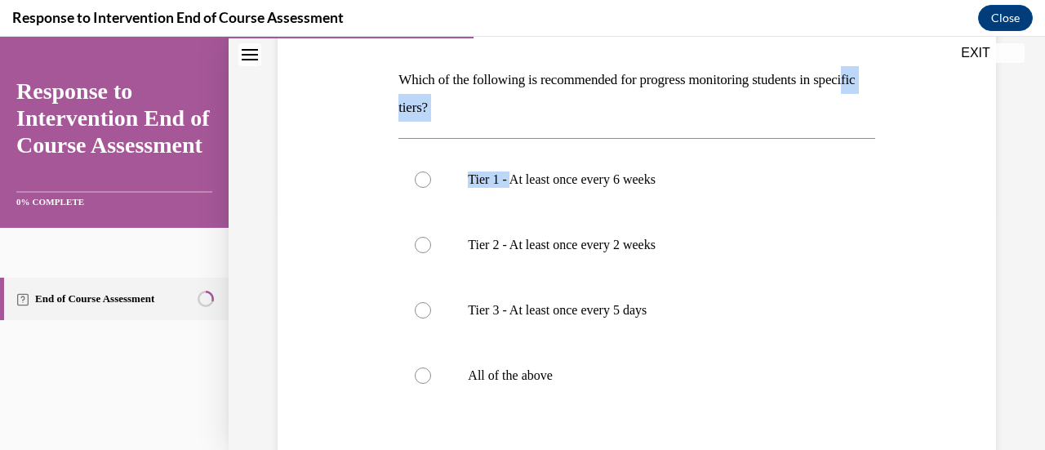
drag, startPoint x: 514, startPoint y: 128, endPoint x: 426, endPoint y: 97, distance: 92.7
click at [426, 97] on div "Question 04/10 Which of the following is recommended for progress monitoring st…" at bounding box center [636, 296] width 476 height 629
click at [416, 78] on div at bounding box center [416, 78] width 0 height 0
click at [505, 125] on div "Question 04/10 Which of the following is recommended for progress monitoring st…" at bounding box center [636, 296] width 476 height 629
click at [509, 107] on p "Which of the following is recommended for progress monitoring students in speci…" at bounding box center [636, 94] width 476 height 56
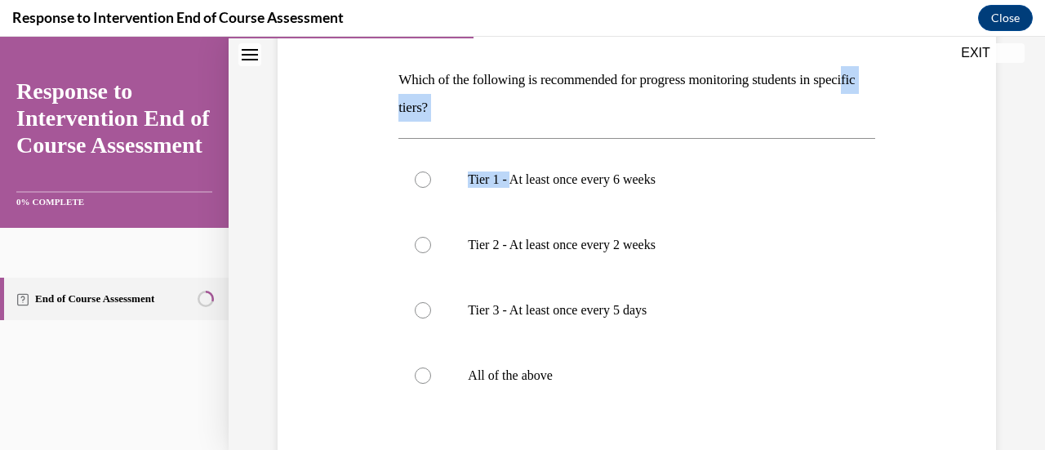
click at [500, 123] on div "Question 04/10 Which of the following is recommended for progress monitoring st…" at bounding box center [636, 296] width 476 height 629
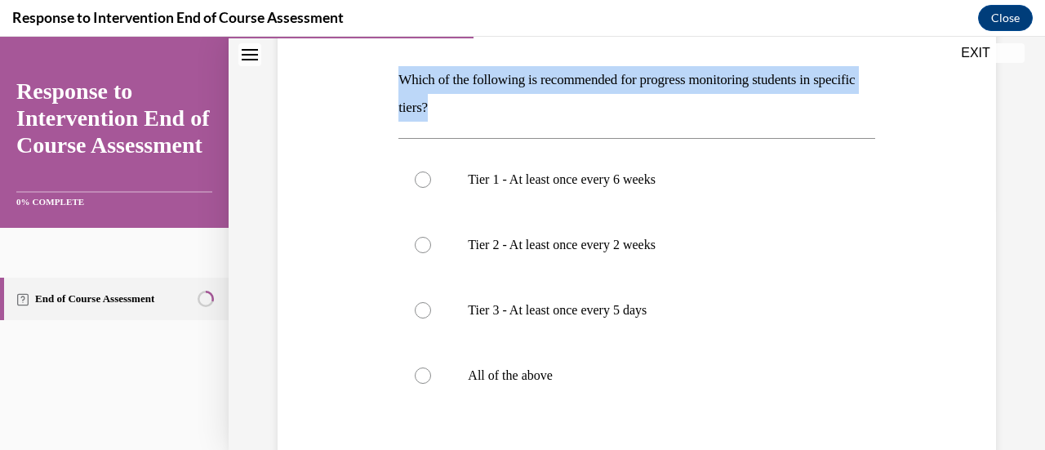
drag, startPoint x: 390, startPoint y: 73, endPoint x: 508, endPoint y: 118, distance: 125.8
click at [508, 118] on div "Question 04/10 Which of the following is recommended for progress monitoring st…" at bounding box center [637, 272] width 727 height 678
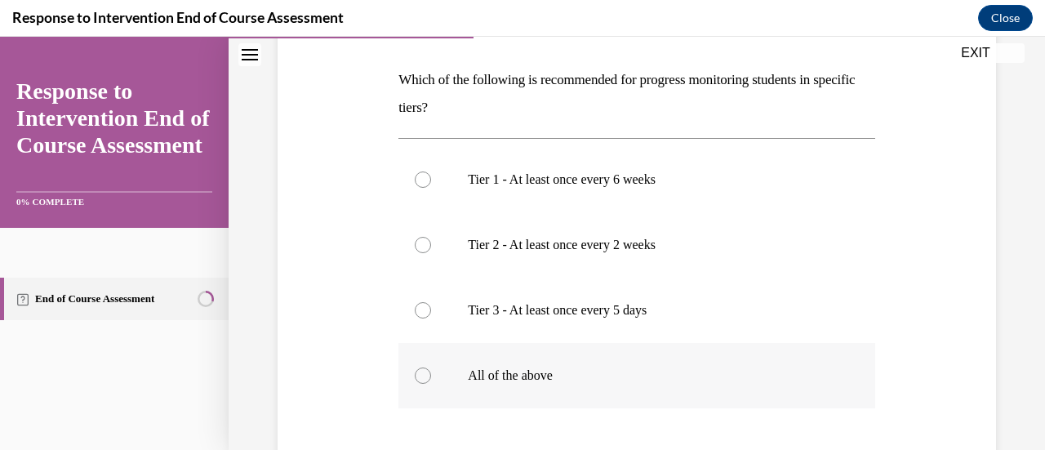
click at [472, 380] on p "All of the above" at bounding box center [651, 375] width 366 height 16
click at [431, 380] on input "All of the above" at bounding box center [423, 375] width 16 height 16
radio input "true"
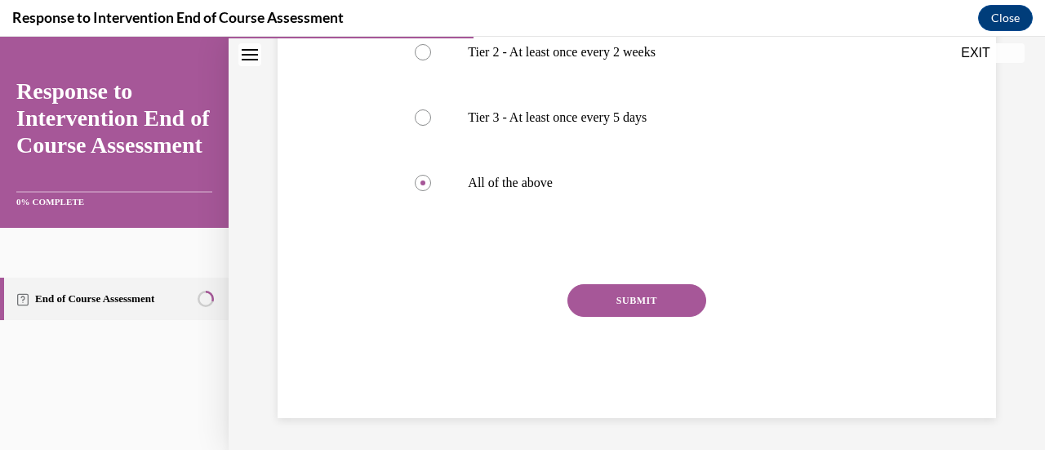
click at [683, 308] on button "SUBMIT" at bounding box center [636, 300] width 139 height 33
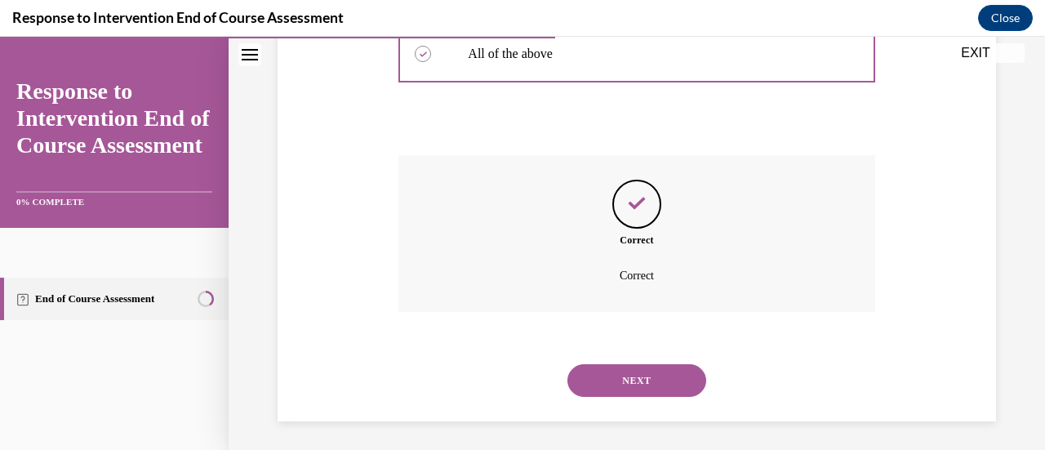
scroll to position [570, 0]
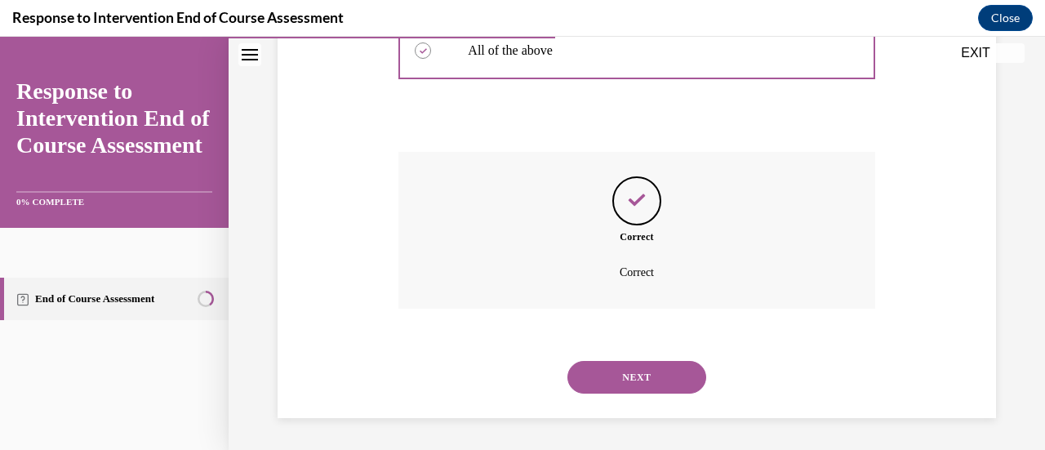
click at [634, 374] on button "NEXT" at bounding box center [636, 377] width 139 height 33
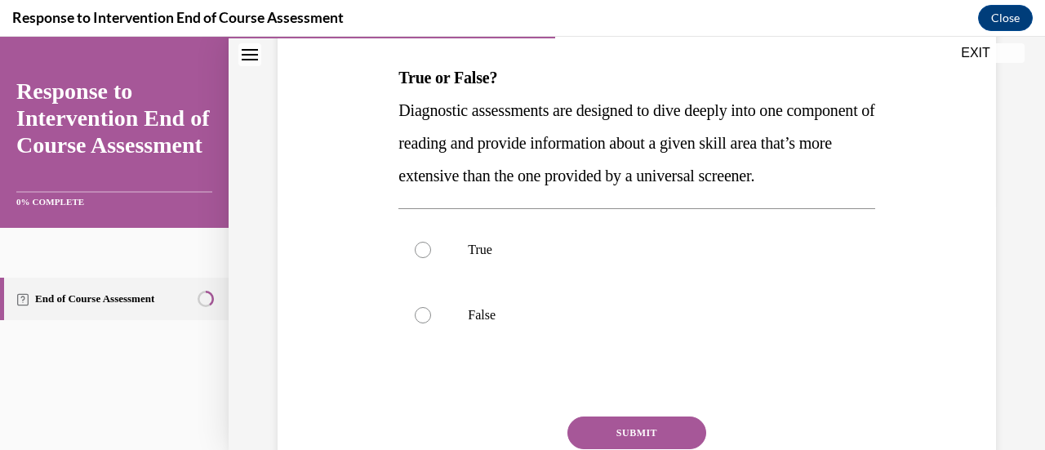
scroll to position [163, 0]
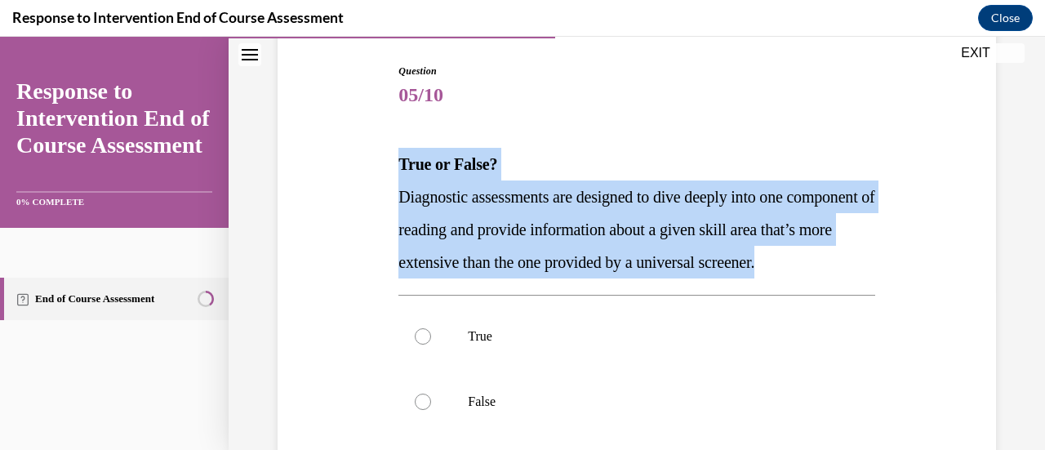
drag, startPoint x: 394, startPoint y: 166, endPoint x: 518, endPoint y: 290, distance: 175.5
click at [518, 290] on div "Question 05/10 True or False? Diagnostic assessments are designed to dive deepl…" at bounding box center [636, 338] width 484 height 598
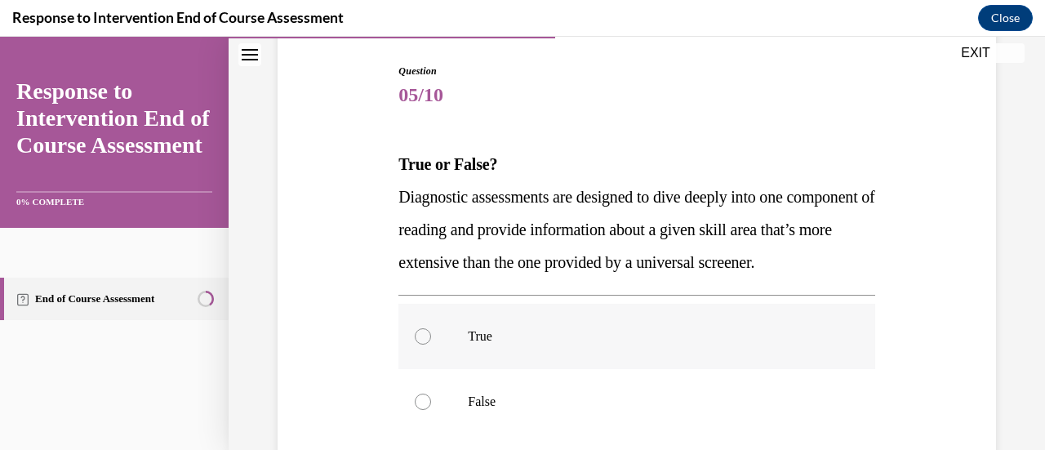
click at [451, 349] on label "True" at bounding box center [636, 336] width 476 height 65
click at [431, 345] on input "True" at bounding box center [423, 336] width 16 height 16
radio input "true"
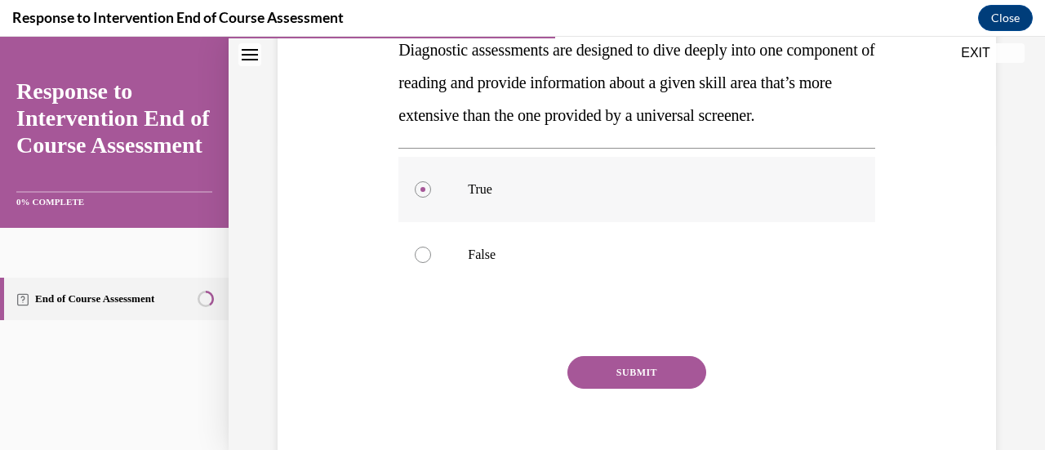
scroll to position [415, 0]
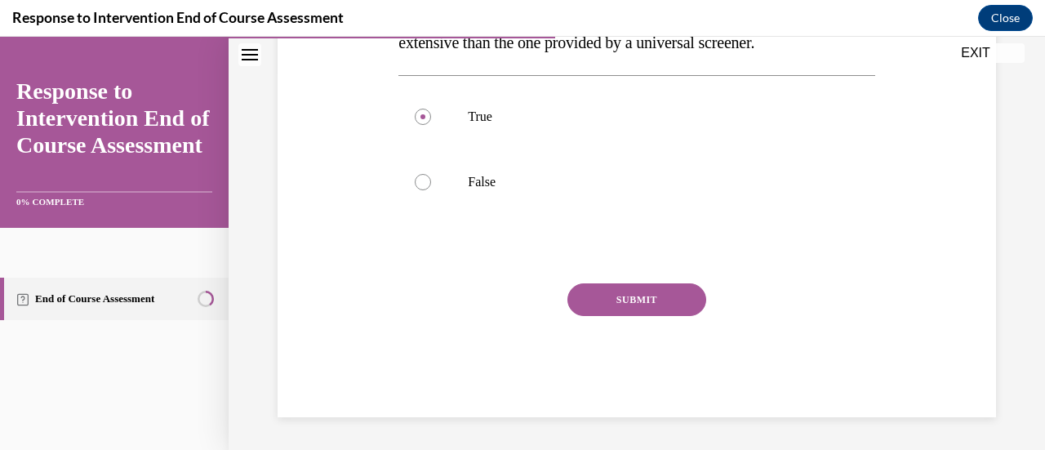
click at [609, 290] on button "SUBMIT" at bounding box center [636, 299] width 139 height 33
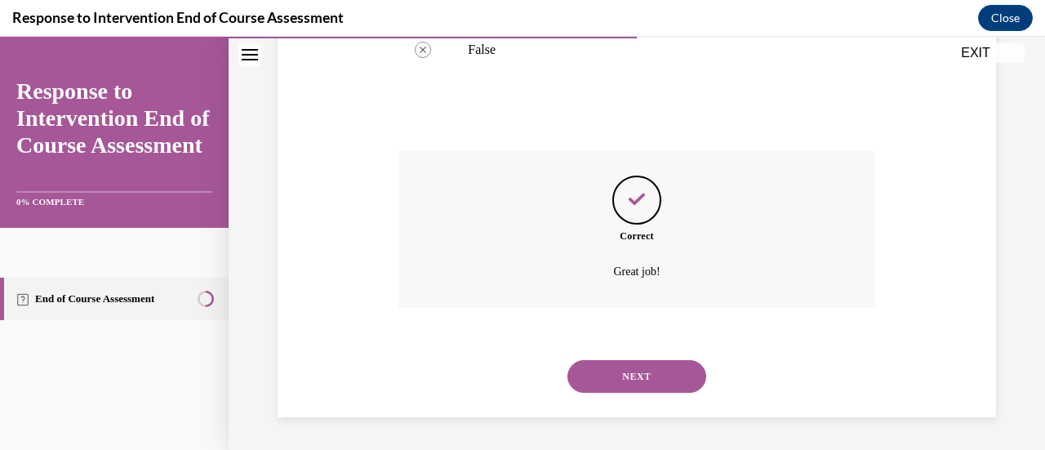
scroll to position [547, 0]
click at [631, 373] on button "NEXT" at bounding box center [636, 376] width 139 height 33
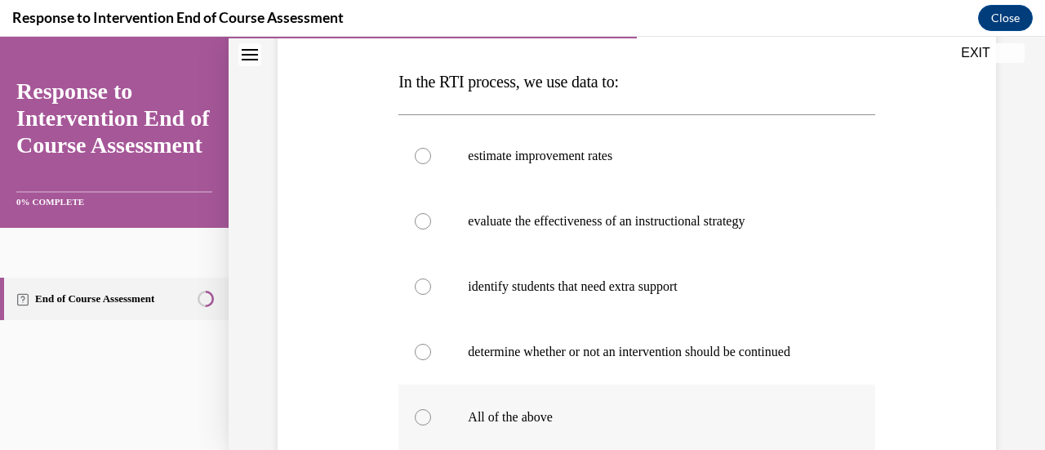
scroll to position [231, 0]
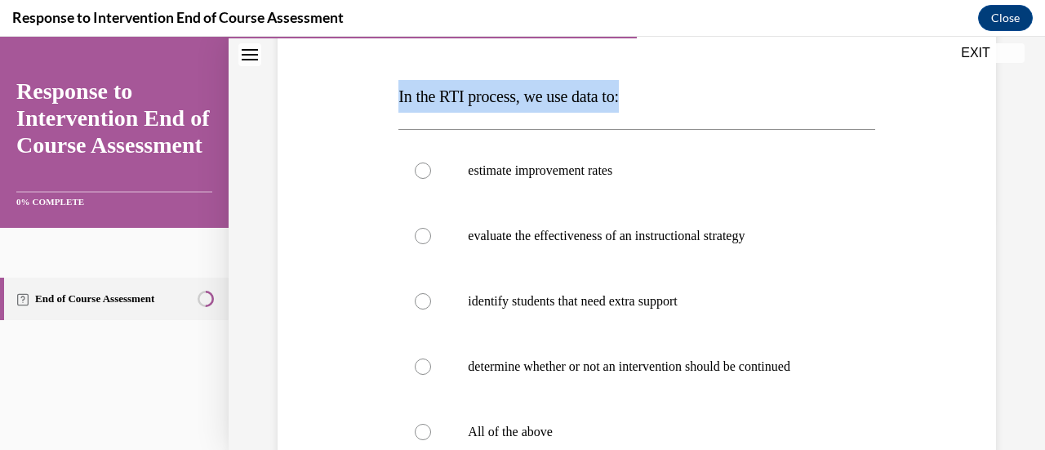
drag, startPoint x: 642, startPoint y: 105, endPoint x: 449, endPoint y: 96, distance: 192.9
click at [394, 99] on div "Question 06/10 In the RTI process, we use data to: estimate improvement rates e…" at bounding box center [636, 319] width 484 height 696
click at [706, 100] on p "In the RTI process, we use data to:" at bounding box center [636, 96] width 476 height 33
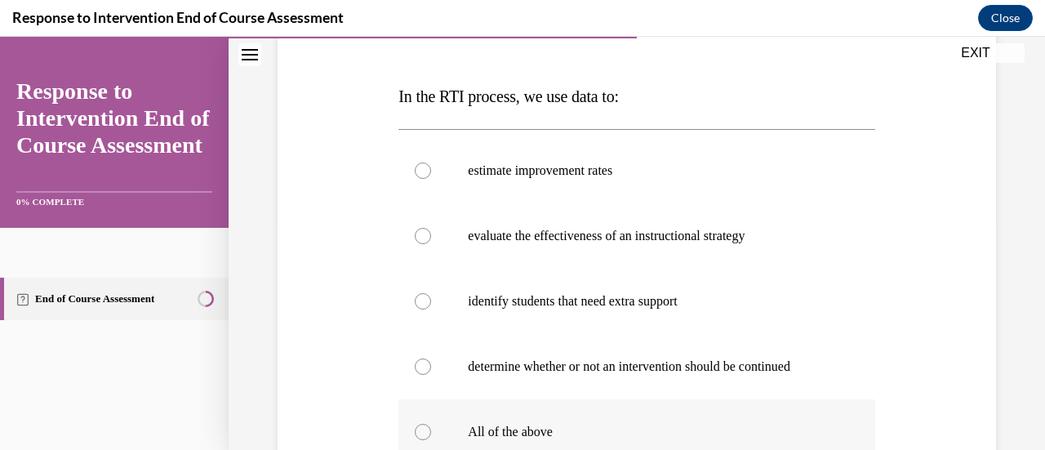
click at [607, 432] on p "All of the above" at bounding box center [651, 432] width 366 height 16
click at [431, 432] on input "All of the above" at bounding box center [423, 432] width 16 height 16
radio input "true"
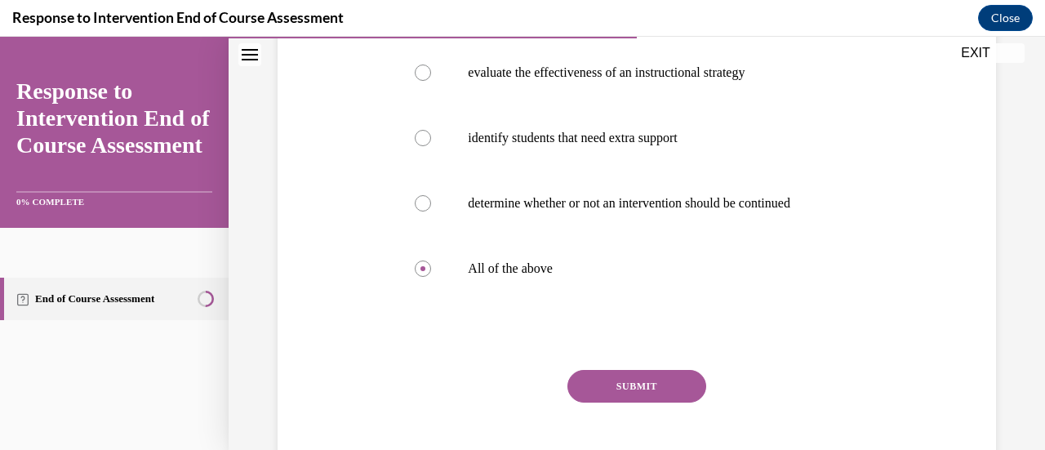
click at [617, 391] on button "SUBMIT" at bounding box center [636, 386] width 139 height 33
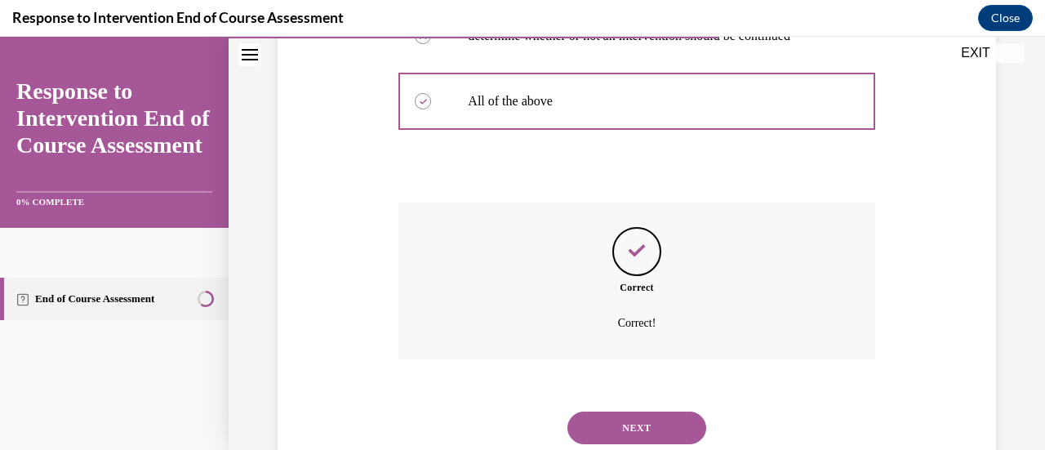
scroll to position [612, 0]
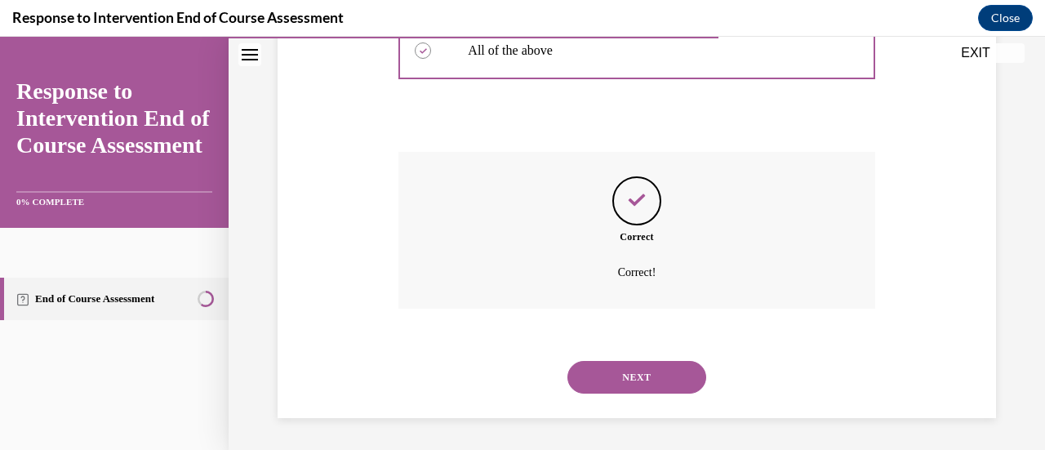
click at [624, 376] on button "NEXT" at bounding box center [636, 377] width 139 height 33
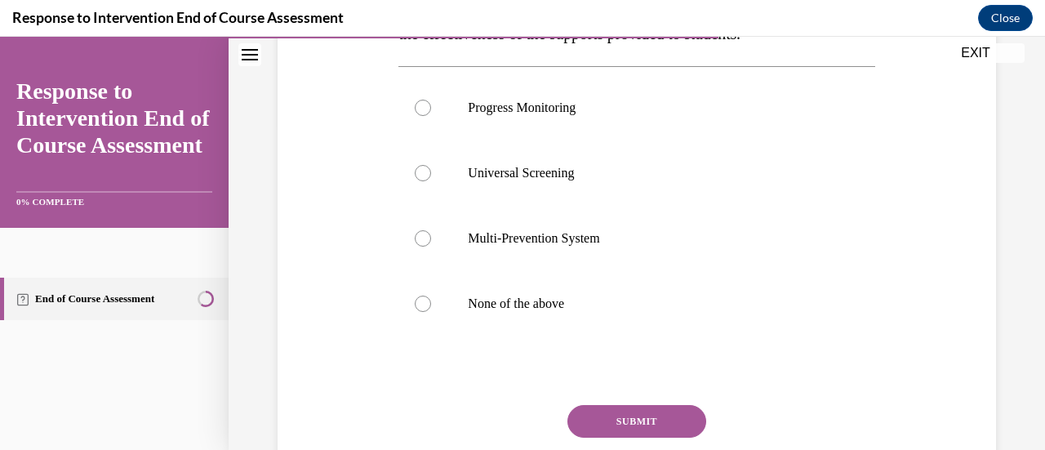
scroll to position [245, 0]
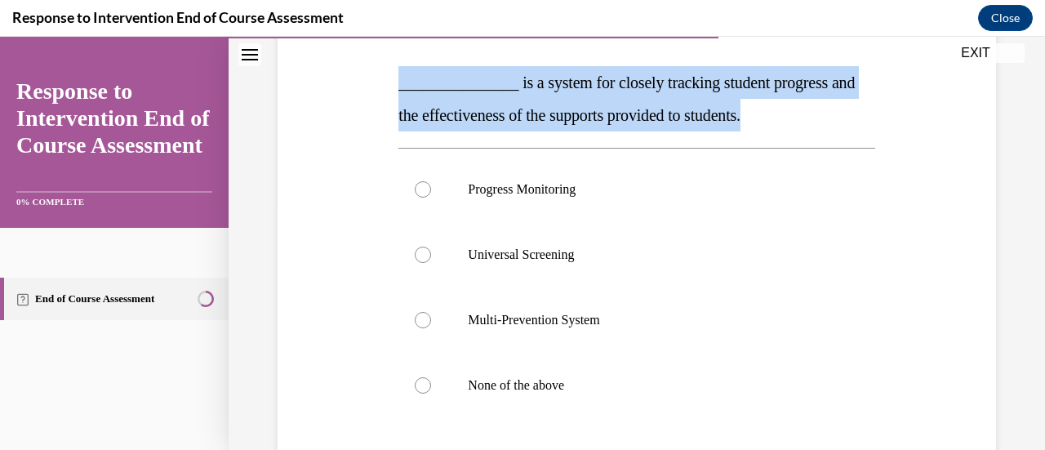
drag, startPoint x: 817, startPoint y: 117, endPoint x: 392, endPoint y: 82, distance: 426.7
click at [392, 82] on div "Question 07/10 _______________ is a system for closely tracking student progres…" at bounding box center [637, 276] width 727 height 687
click at [675, 123] on p "_______________ is a system for closely tracking student progress and the effec…" at bounding box center [636, 98] width 476 height 65
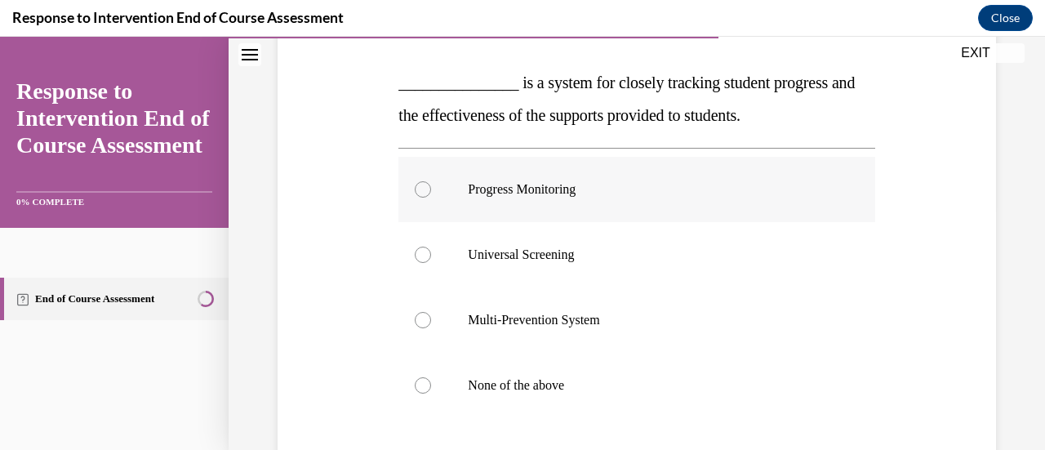
click at [641, 185] on p "Progress Monitoring" at bounding box center [651, 189] width 366 height 16
click at [431, 185] on input "Progress Monitoring" at bounding box center [423, 189] width 16 height 16
radio input "true"
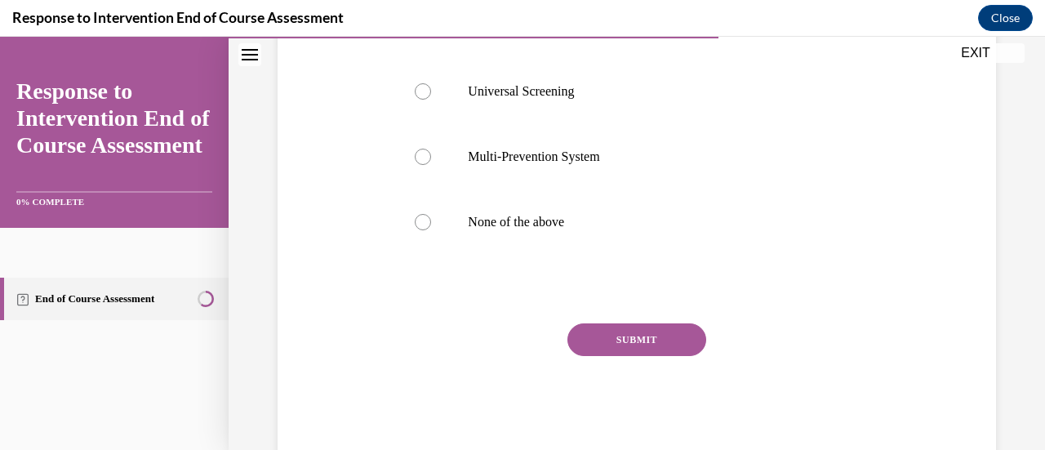
click at [631, 340] on div "SUBMIT" at bounding box center [636, 364] width 476 height 82
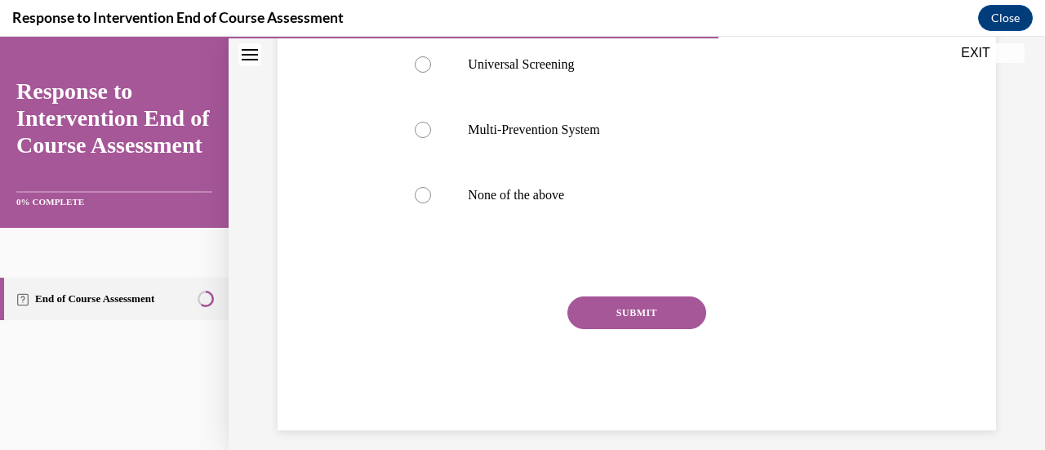
scroll to position [447, 0]
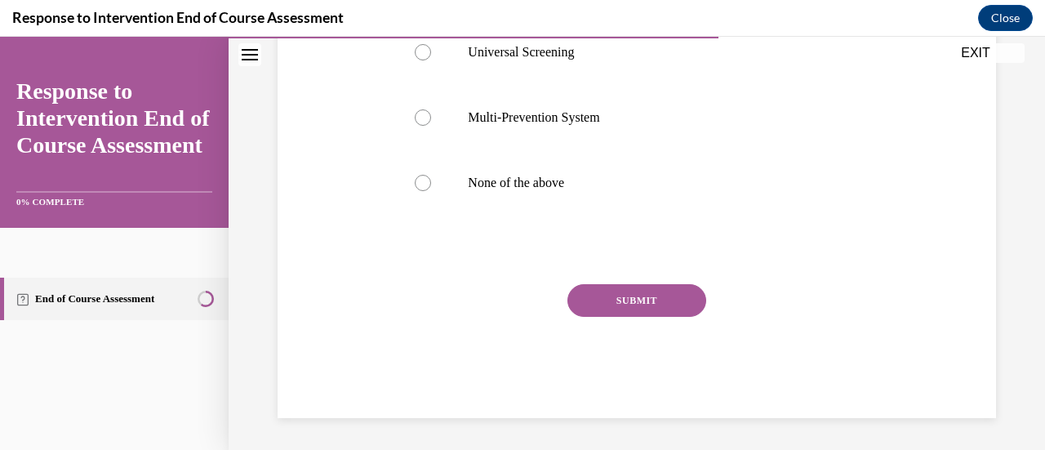
click at [625, 307] on button "SUBMIT" at bounding box center [636, 300] width 139 height 33
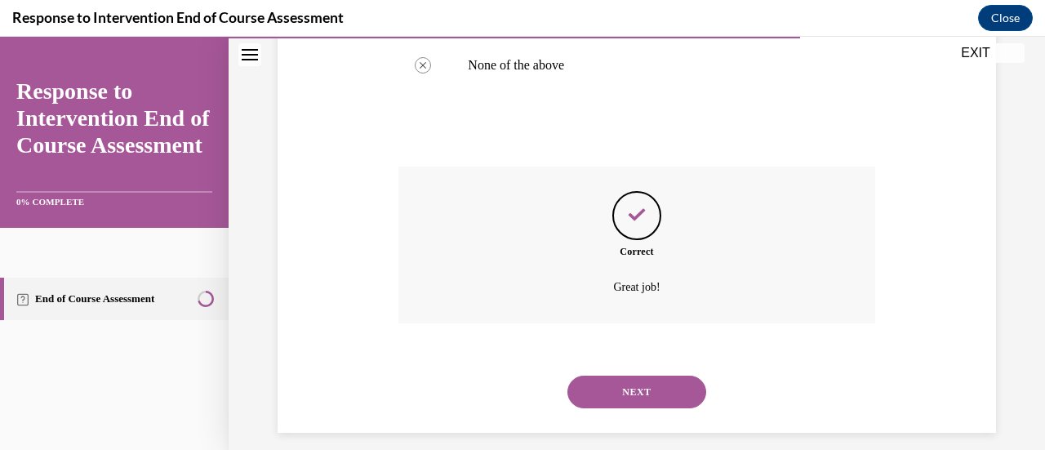
scroll to position [580, 0]
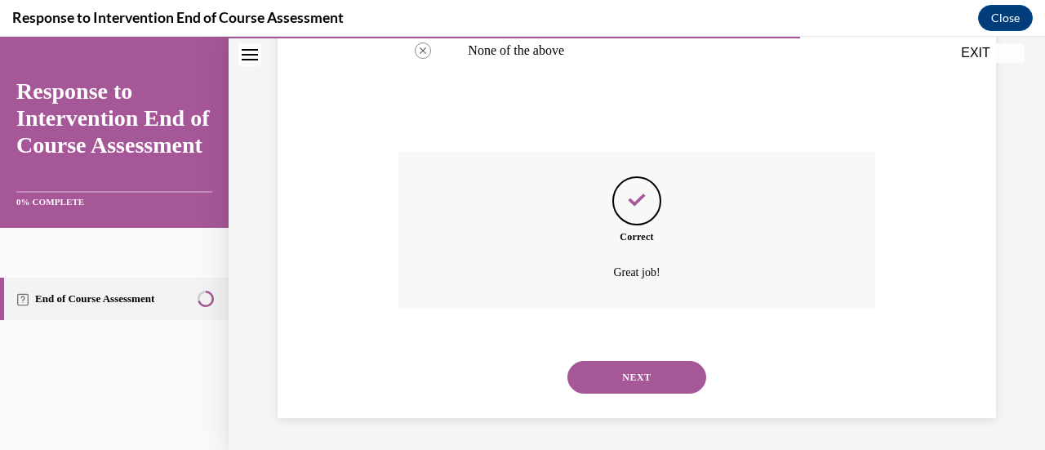
click at [630, 367] on button "NEXT" at bounding box center [636, 377] width 139 height 33
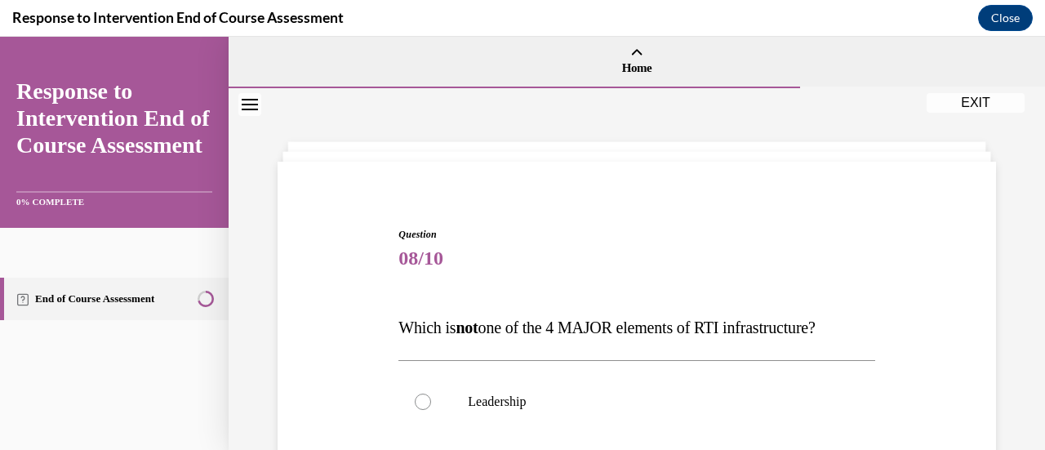
scroll to position [82, 0]
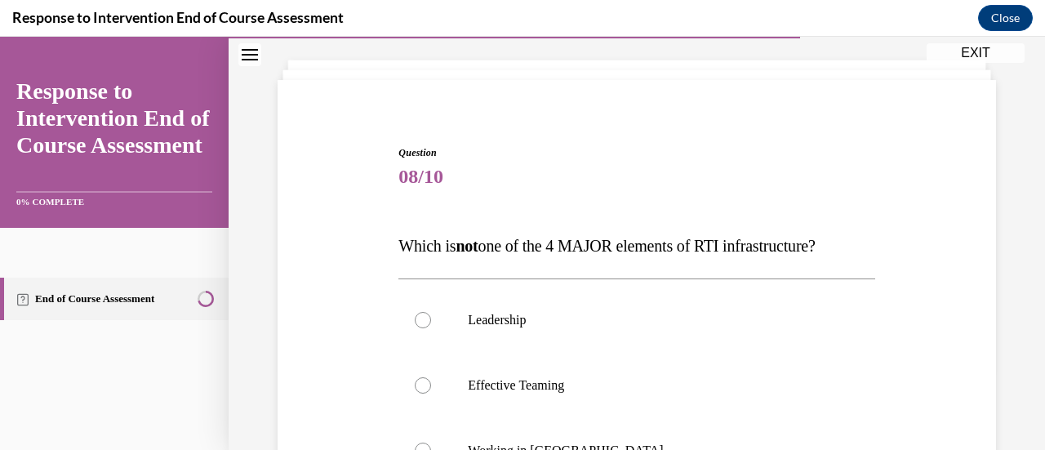
drag, startPoint x: 877, startPoint y: 241, endPoint x: 358, endPoint y: 229, distance: 518.6
click at [358, 229] on div "Question 08/10 Which is not one of the 4 MAJOR elements of RTI infrastructure? …" at bounding box center [637, 456] width 727 height 720
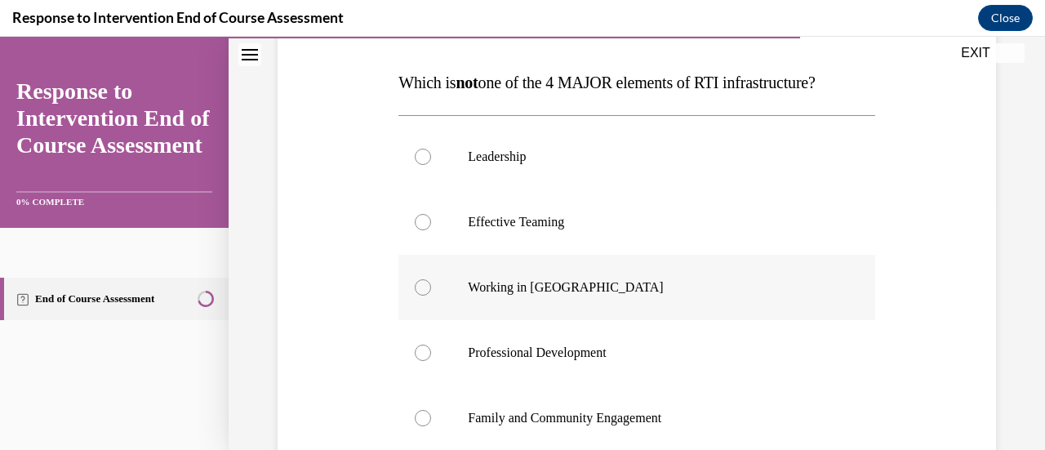
click at [616, 283] on p "Working in Silos" at bounding box center [651, 287] width 366 height 16
click at [431, 283] on input "Working in Silos" at bounding box center [423, 287] width 16 height 16
radio input "true"
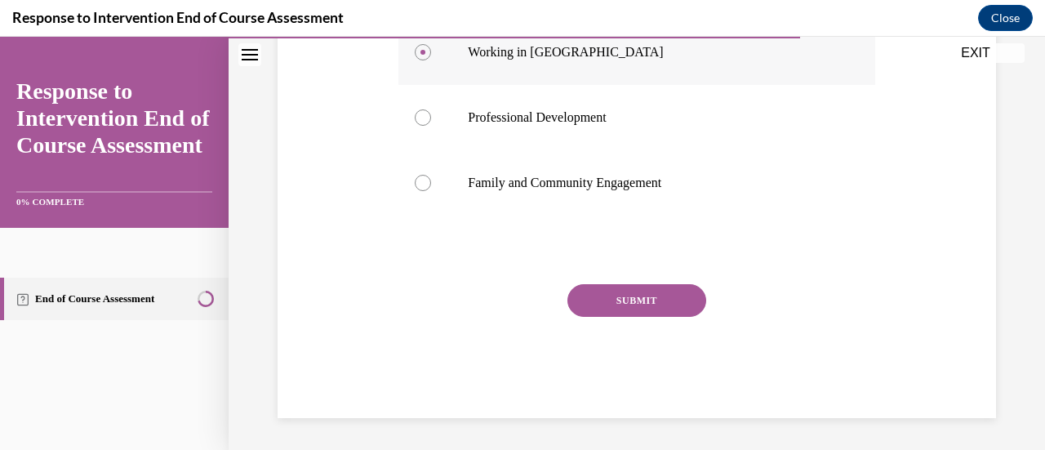
click at [616, 284] on button "SUBMIT" at bounding box center [636, 300] width 139 height 33
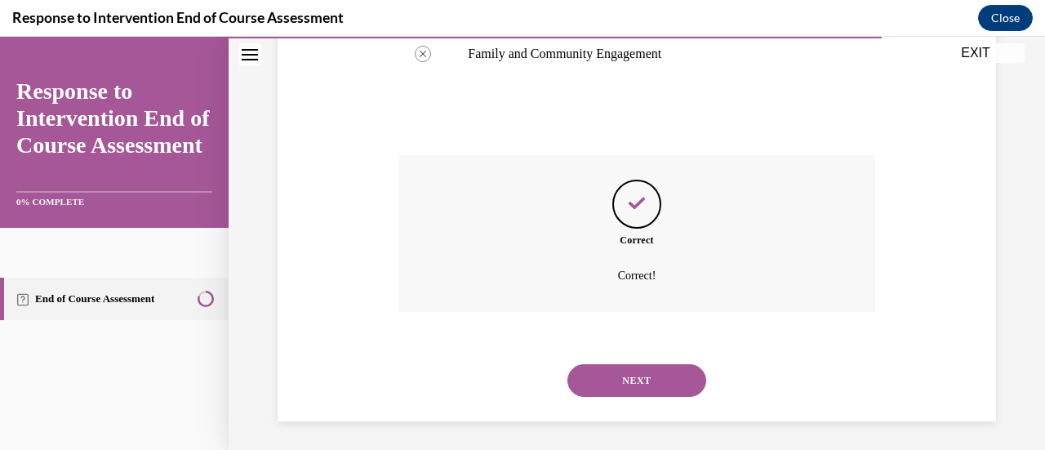
scroll to position [612, 0]
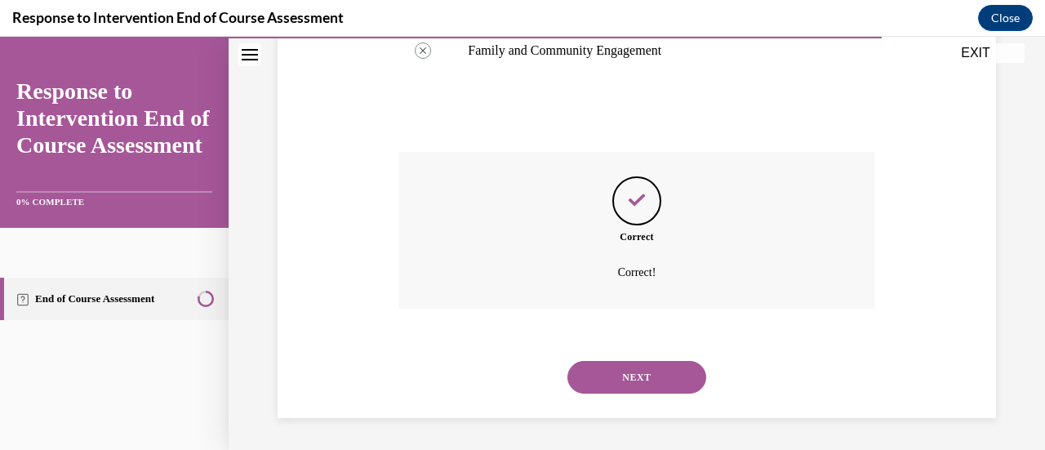
click at [632, 379] on button "NEXT" at bounding box center [636, 377] width 139 height 33
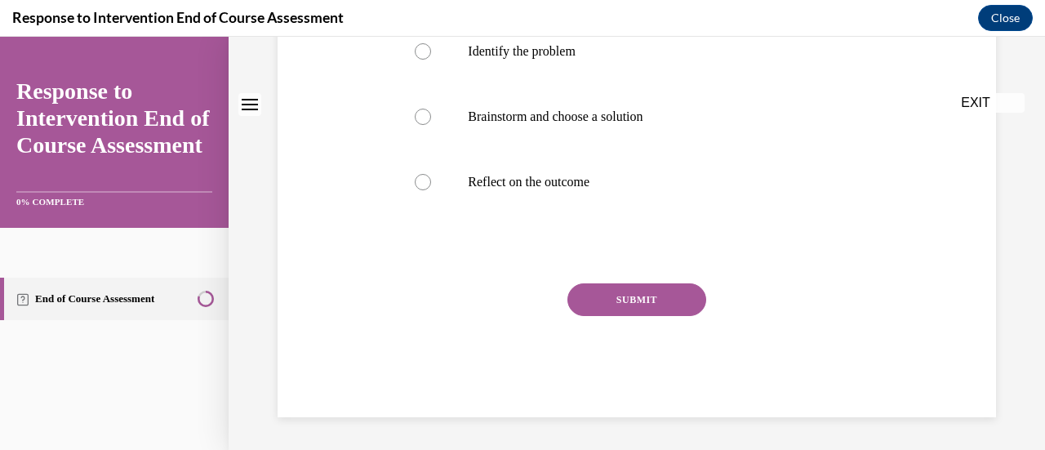
scroll to position [0, 0]
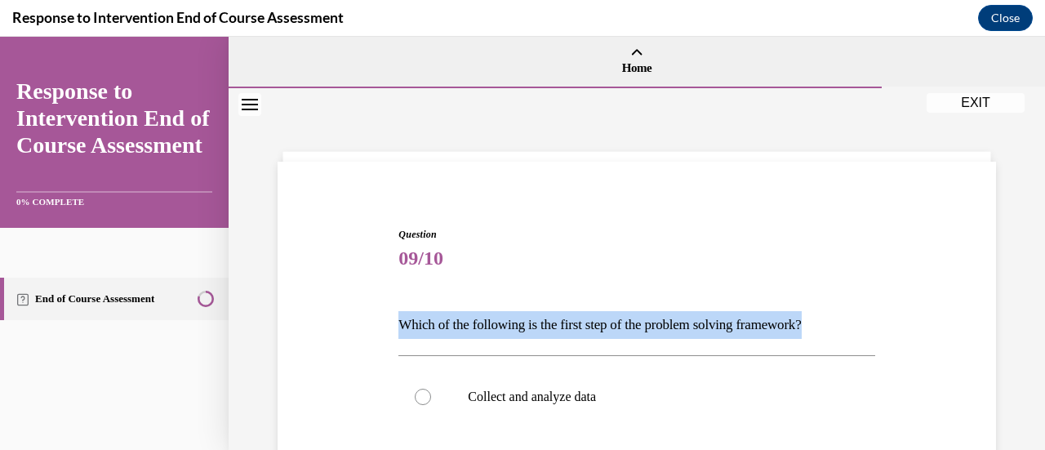
drag, startPoint x: 855, startPoint y: 319, endPoint x: 379, endPoint y: 292, distance: 476.7
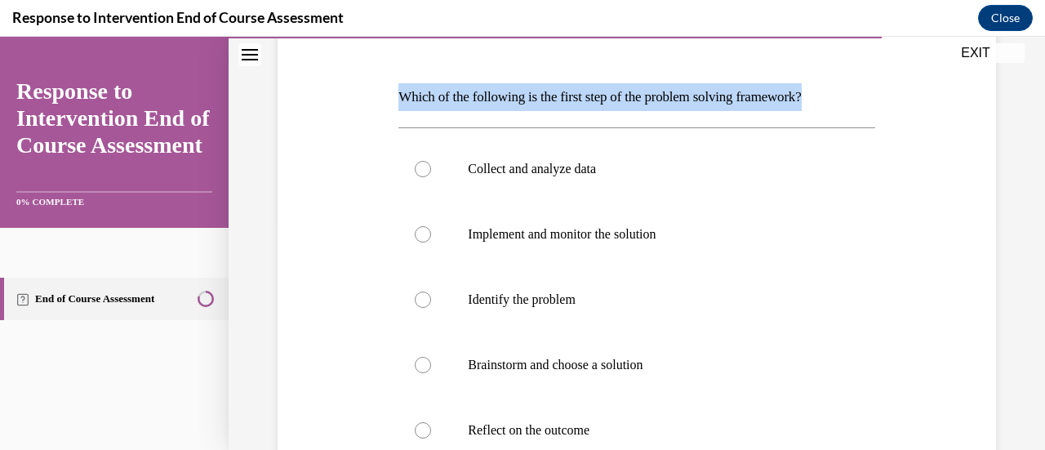
scroll to position [245, 0]
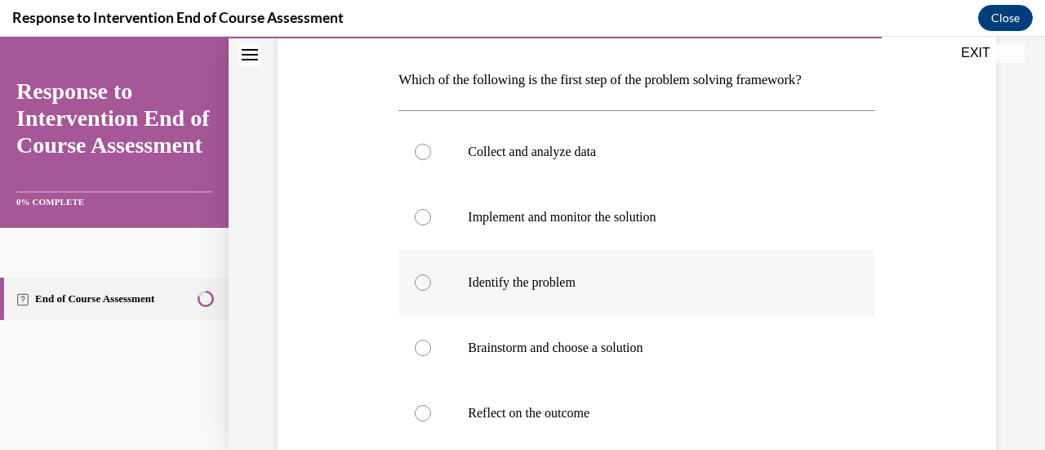
click at [635, 276] on p "Identify the problem" at bounding box center [651, 282] width 366 height 16
click at [431, 276] on input "Identify the problem" at bounding box center [423, 282] width 16 height 16
radio input "true"
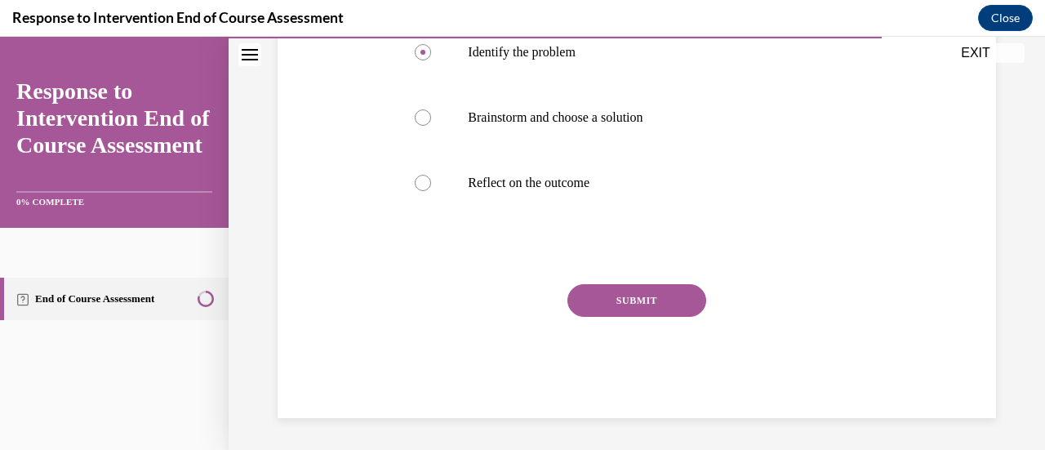
click at [620, 306] on button "SUBMIT" at bounding box center [636, 300] width 139 height 33
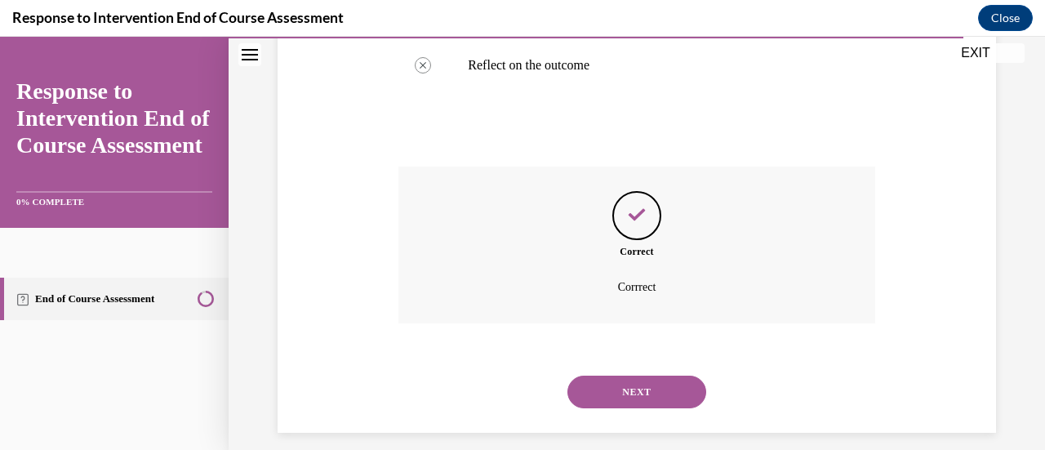
scroll to position [607, 0]
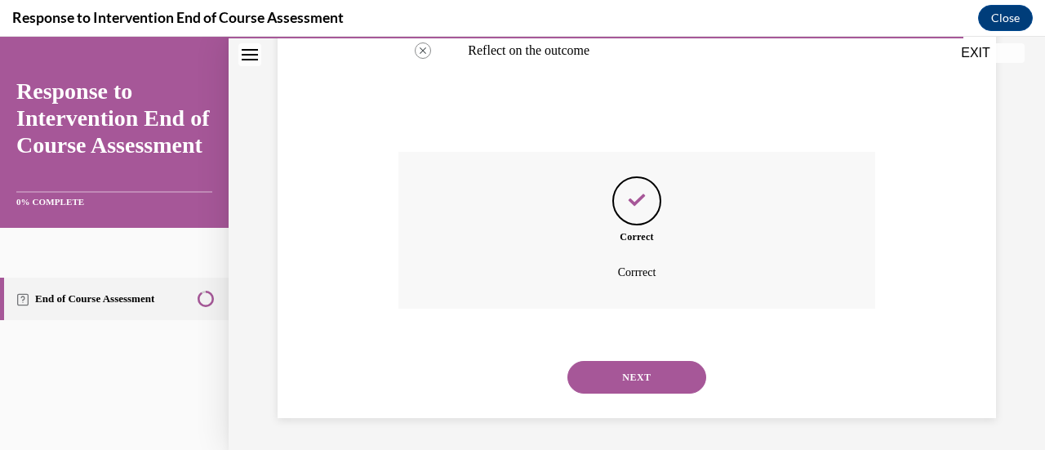
click at [633, 377] on button "NEXT" at bounding box center [636, 377] width 139 height 33
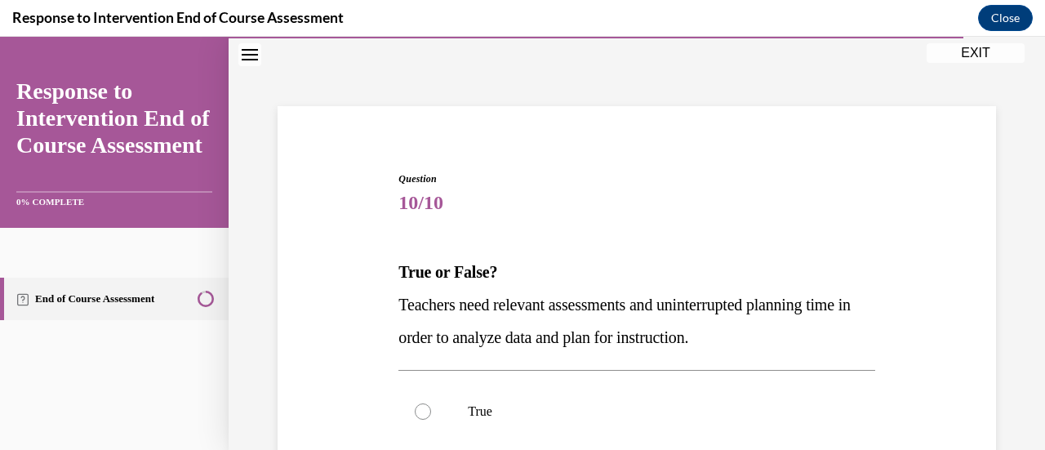
scroll to position [82, 0]
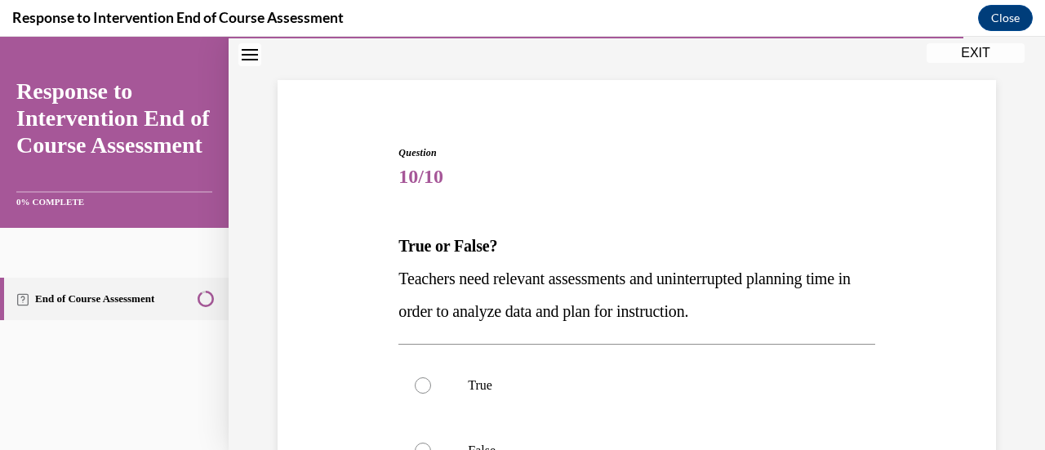
drag, startPoint x: 788, startPoint y: 312, endPoint x: 332, endPoint y: 233, distance: 462.3
click at [332, 233] on div "Question 10/10 True or False? Teachers need relevant assessments and uninterrup…" at bounding box center [637, 390] width 727 height 589
click at [619, 366] on label "True" at bounding box center [636, 385] width 476 height 65
click at [431, 377] on input "True" at bounding box center [423, 385] width 16 height 16
radio input "true"
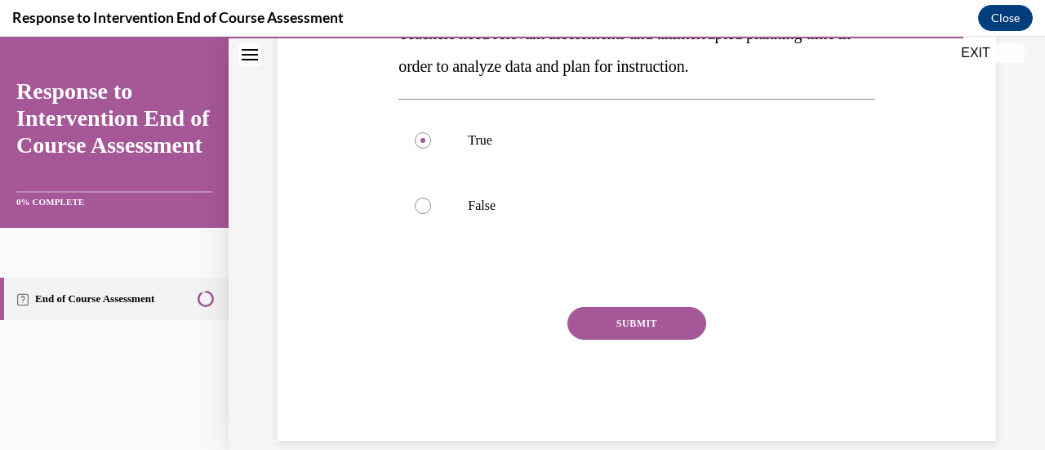
click at [607, 322] on button "SUBMIT" at bounding box center [636, 323] width 139 height 33
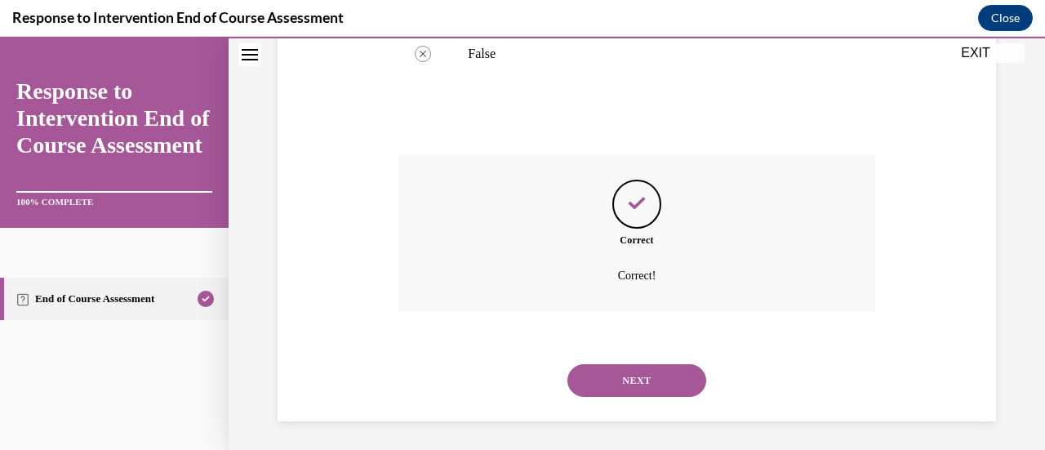
scroll to position [482, 0]
click at [638, 381] on button "NEXT" at bounding box center [636, 377] width 139 height 33
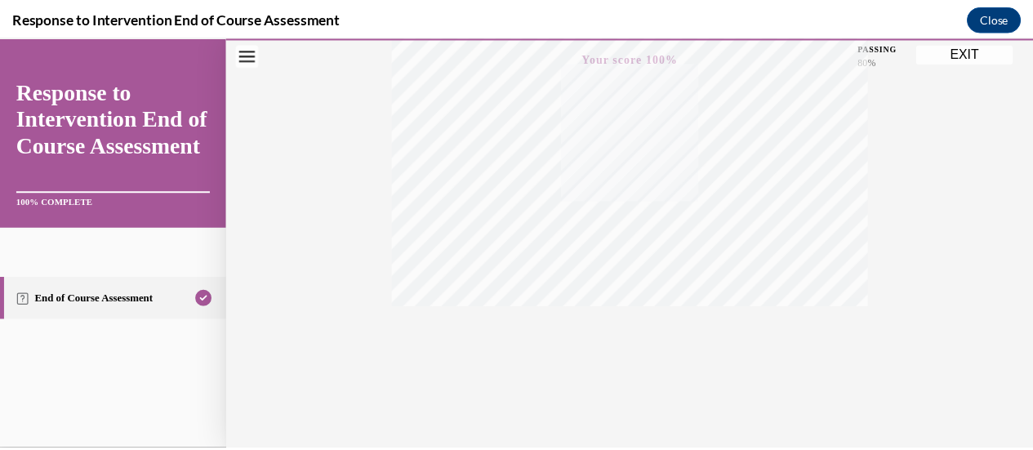
scroll to position [423, 0]
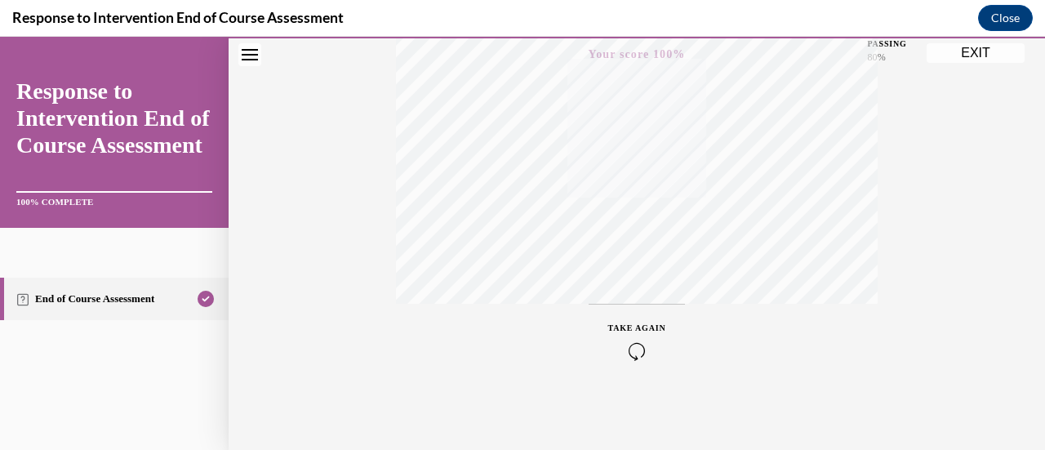
click at [990, 51] on button "EXIT" at bounding box center [976, 53] width 98 height 20
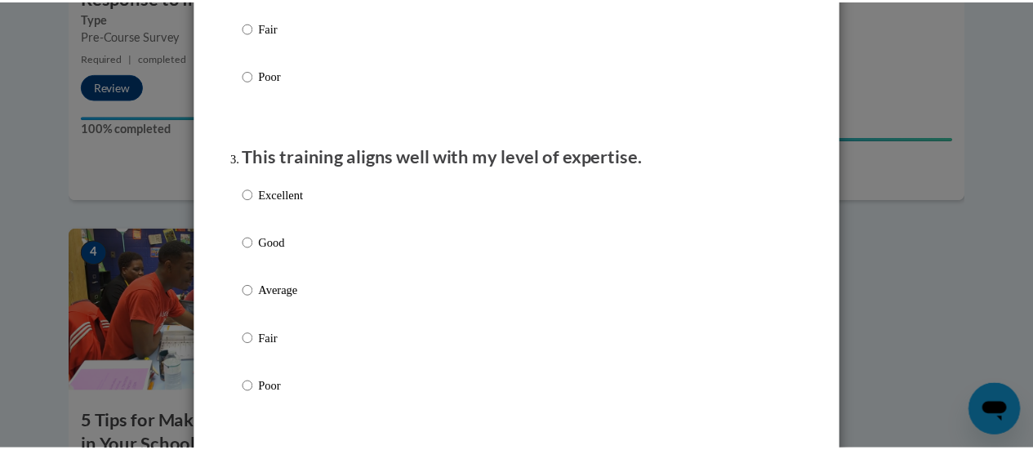
scroll to position [0, 0]
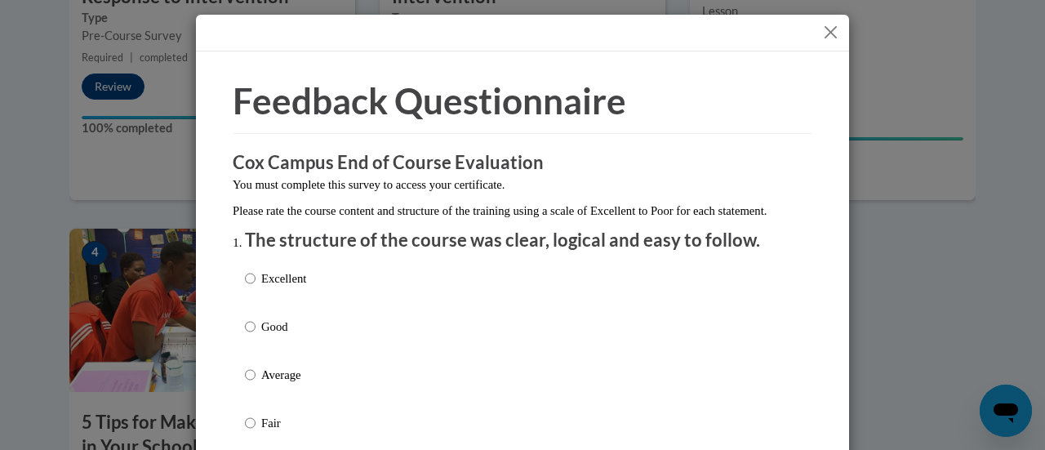
click at [821, 40] on button "Close" at bounding box center [831, 32] width 20 height 20
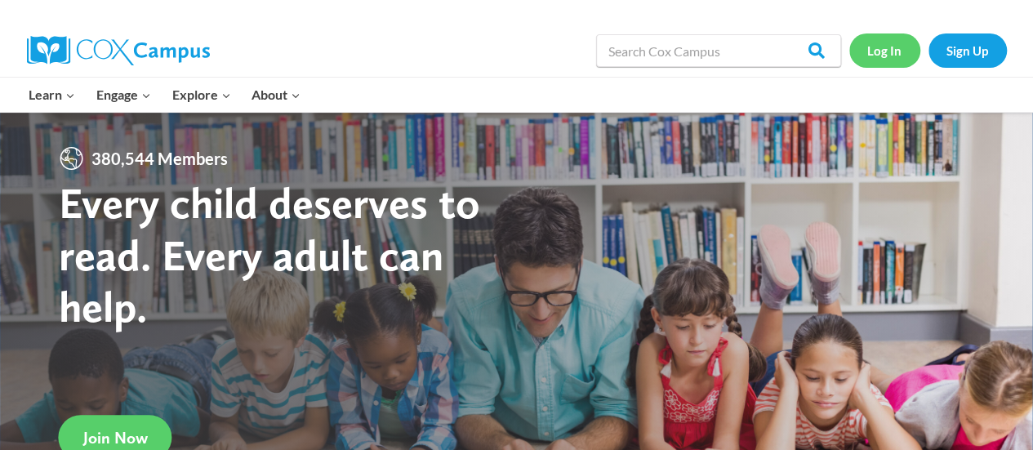
click at [864, 51] on link "Log In" at bounding box center [884, 49] width 71 height 33
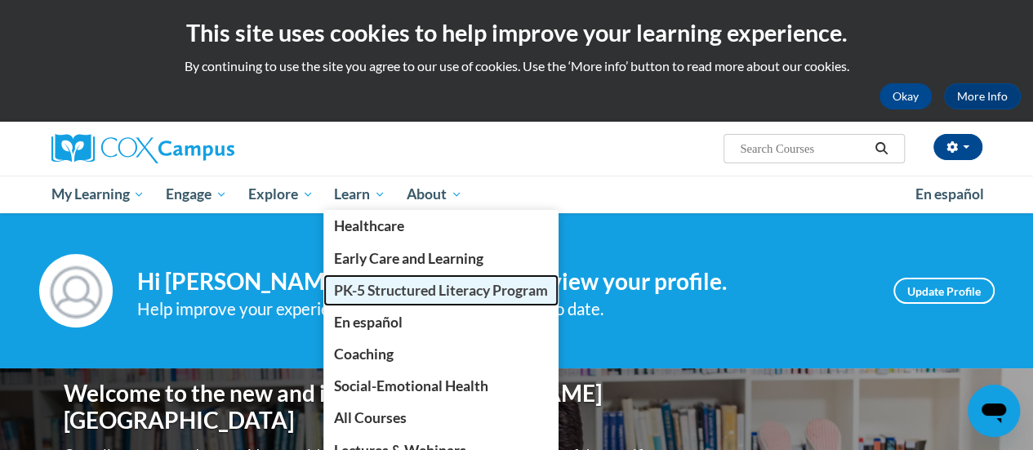
click at [407, 296] on span "PK-5 Structured Literacy Program" at bounding box center [441, 290] width 214 height 17
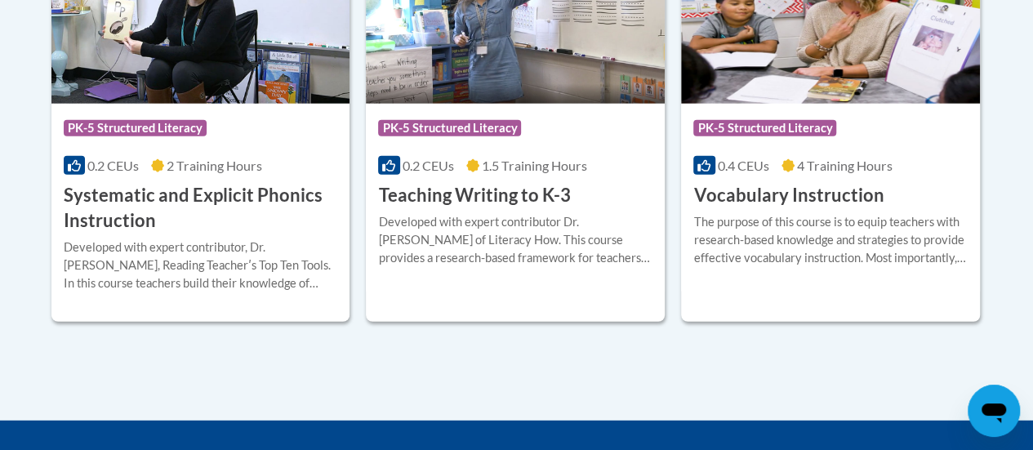
scroll to position [2085, 0]
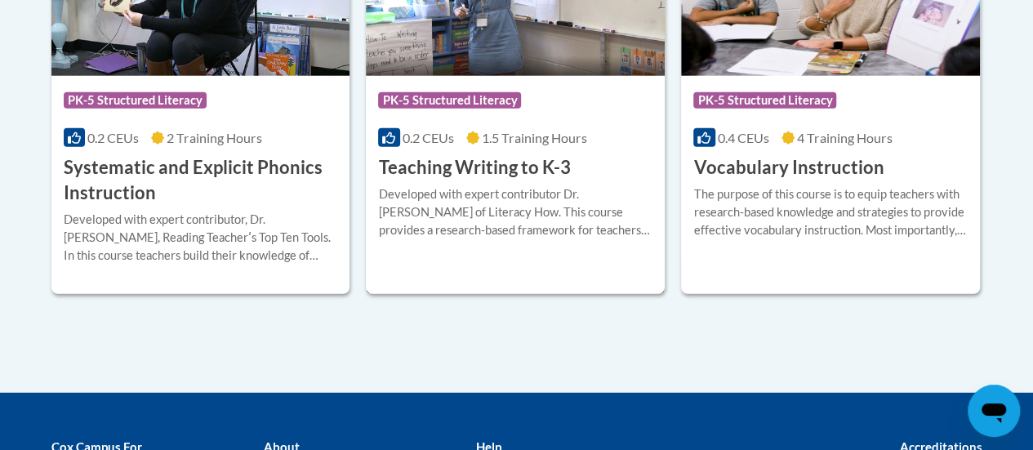
click at [514, 171] on h3 "Teaching Writing to K-3" at bounding box center [474, 167] width 192 height 25
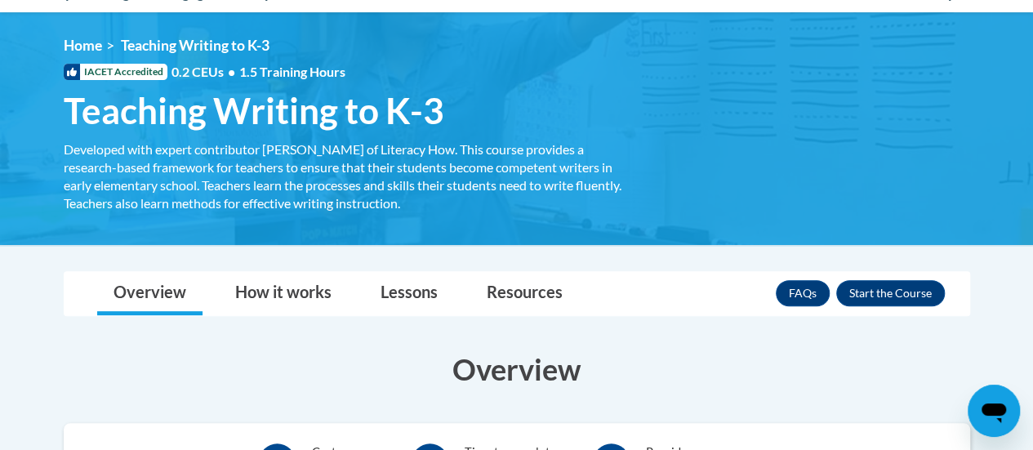
scroll to position [245, 0]
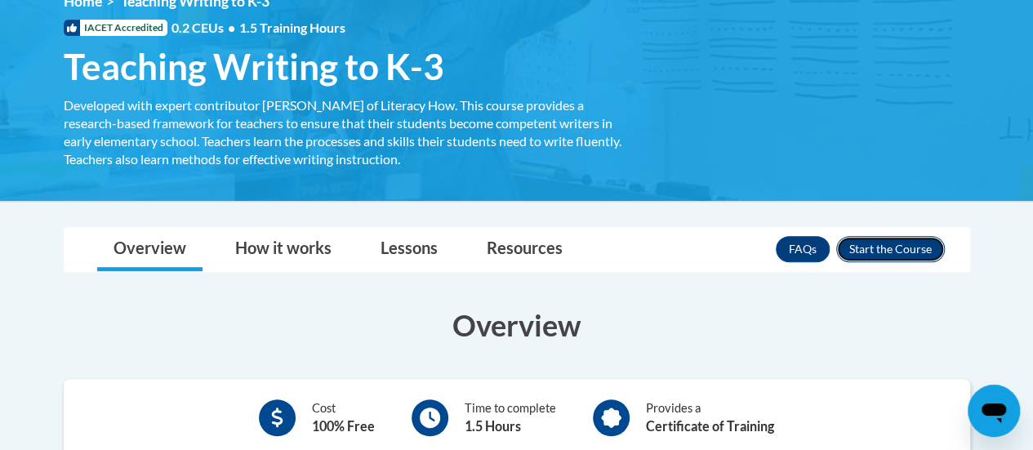
click at [854, 240] on button "Enroll" at bounding box center [890, 249] width 109 height 26
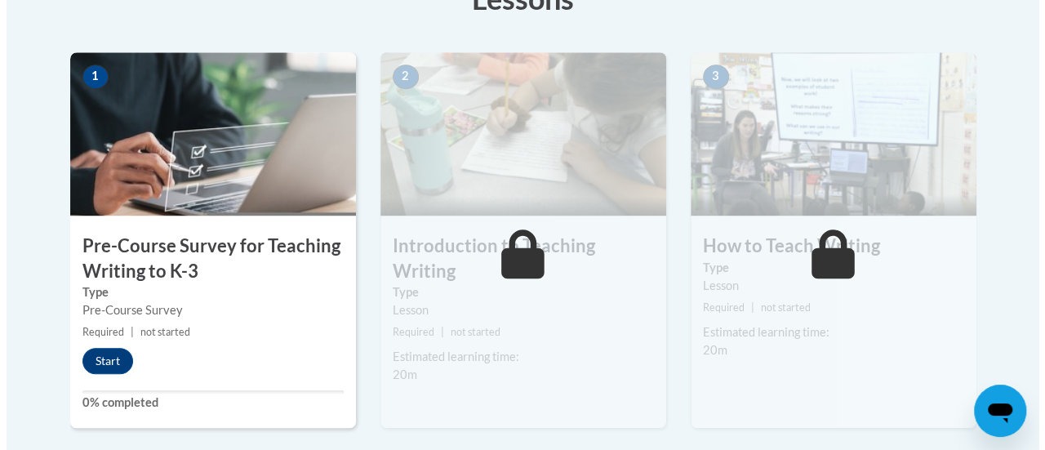
scroll to position [653, 0]
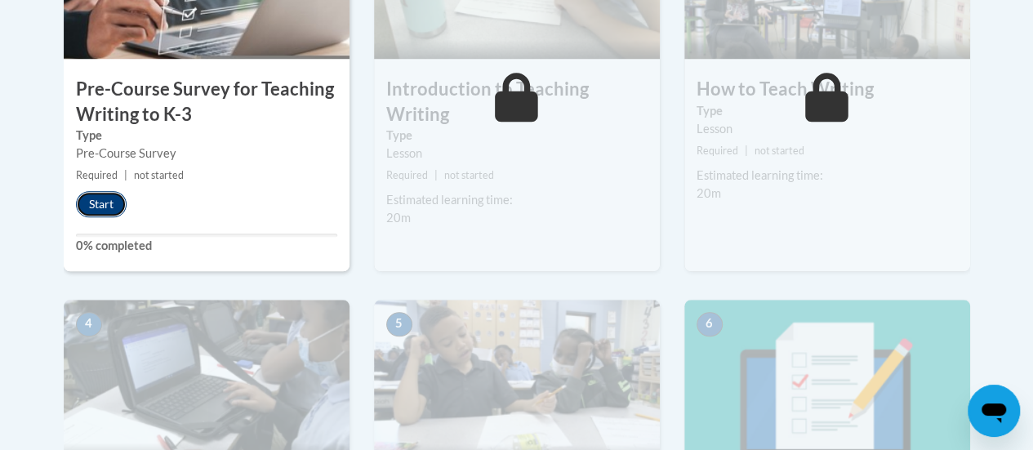
click at [116, 208] on button "Start" at bounding box center [101, 204] width 51 height 26
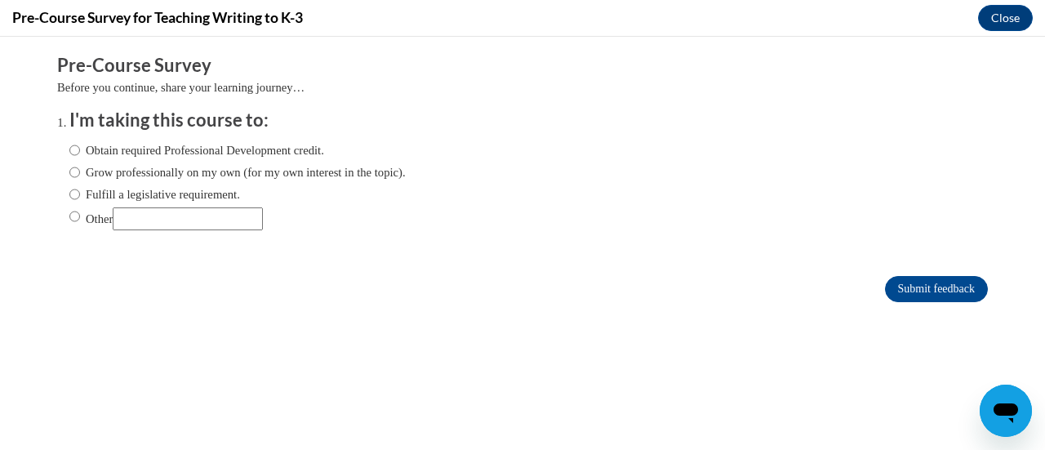
scroll to position [0, 0]
click at [204, 189] on label "Fulfill a legislative requirement." at bounding box center [154, 194] width 171 height 18
click at [80, 189] on input "Fulfill a legislative requirement." at bounding box center [74, 194] width 11 height 18
radio input "true"
click at [938, 291] on input "Submit feedback" at bounding box center [936, 289] width 103 height 26
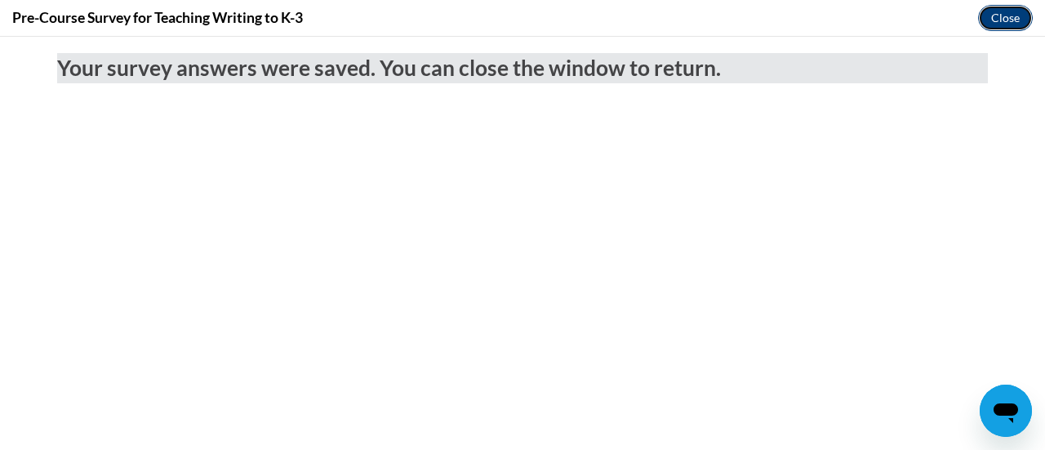
click at [1016, 24] on button "Close" at bounding box center [1005, 18] width 55 height 26
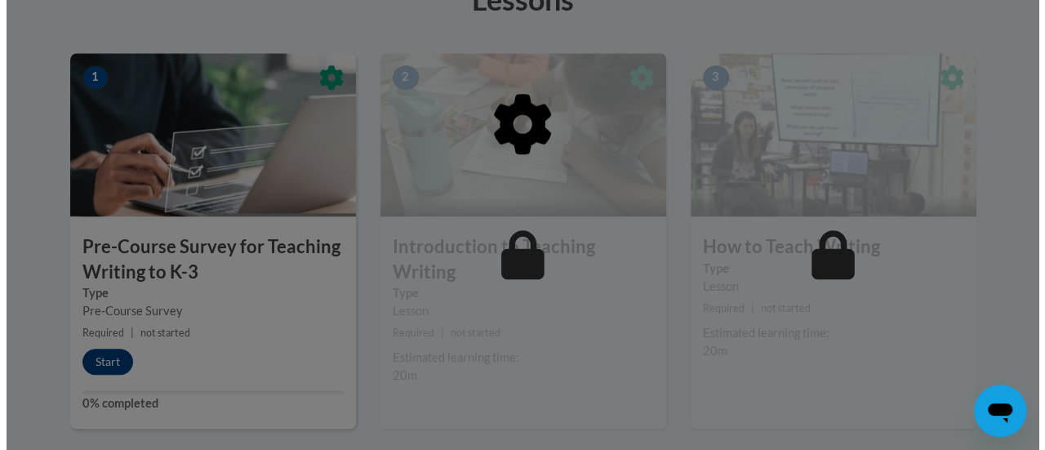
scroll to position [571, 0]
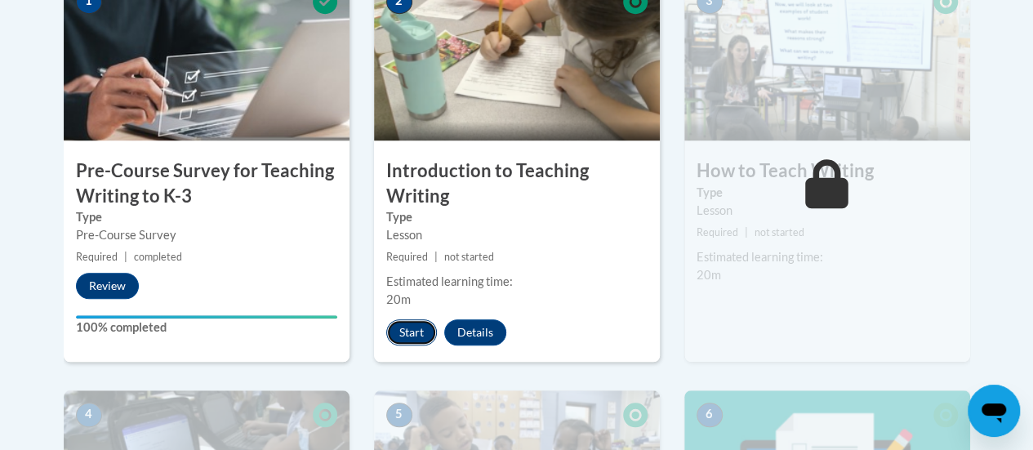
click at [415, 329] on button "Start" at bounding box center [411, 332] width 51 height 26
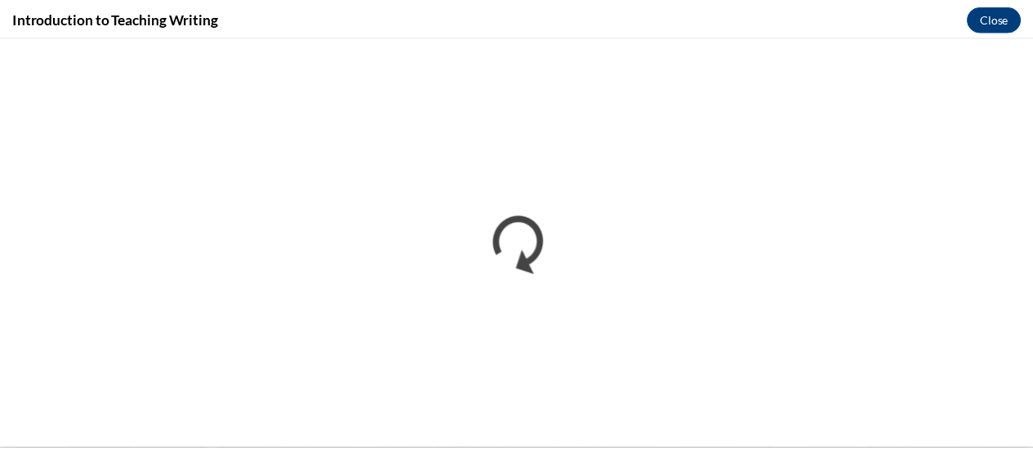
scroll to position [0, 0]
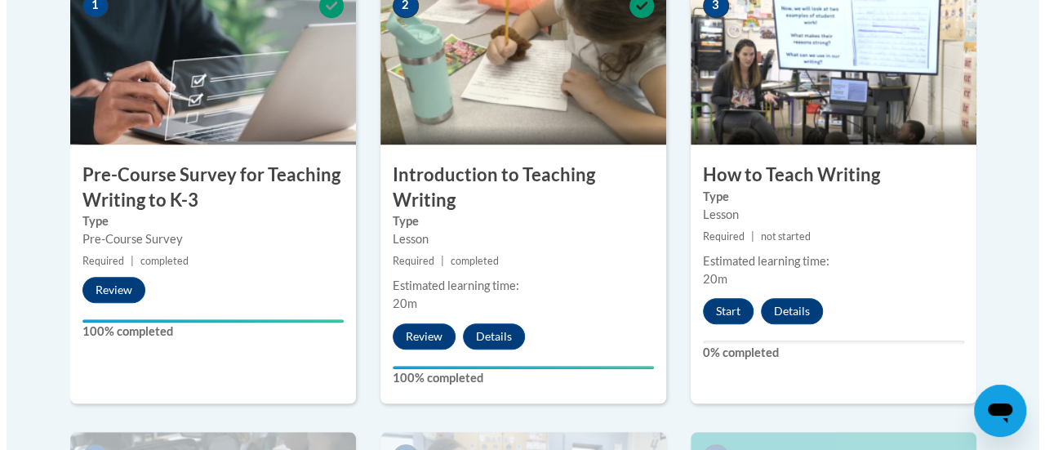
scroll to position [816, 0]
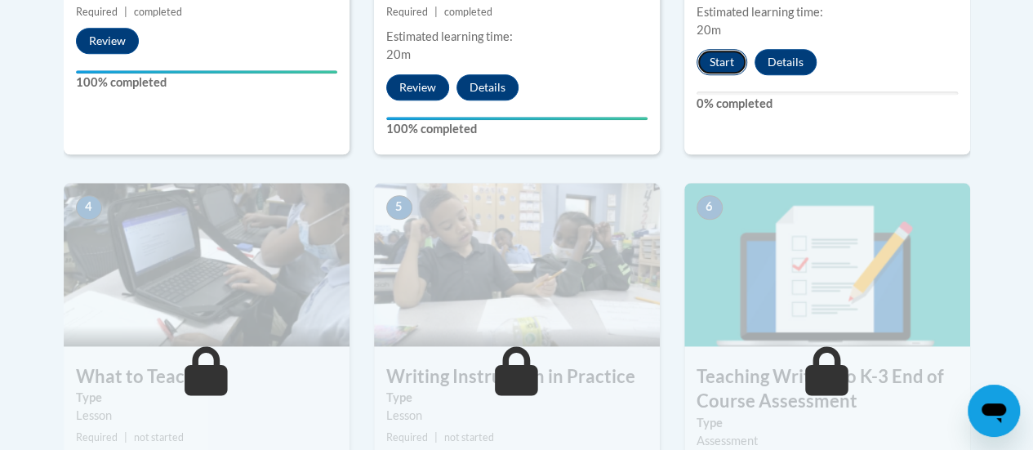
click at [728, 59] on button "Start" at bounding box center [721, 62] width 51 height 26
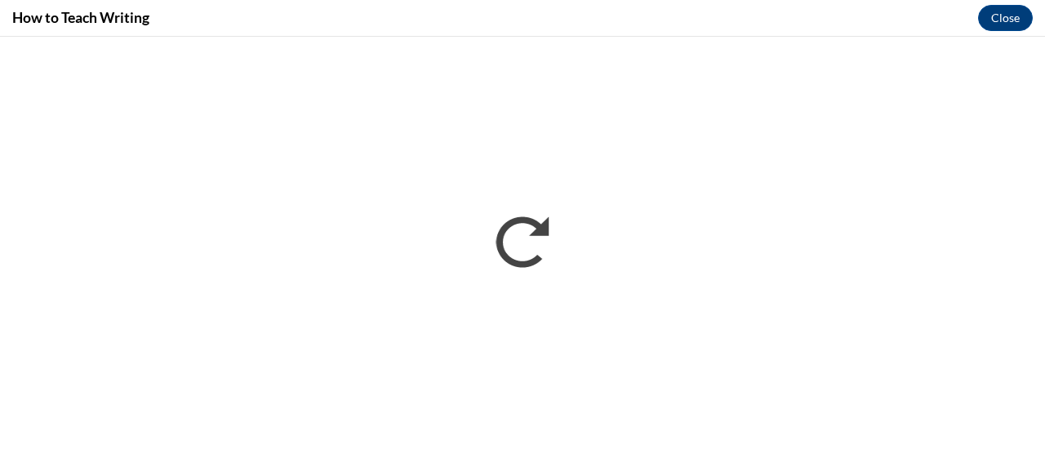
scroll to position [0, 0]
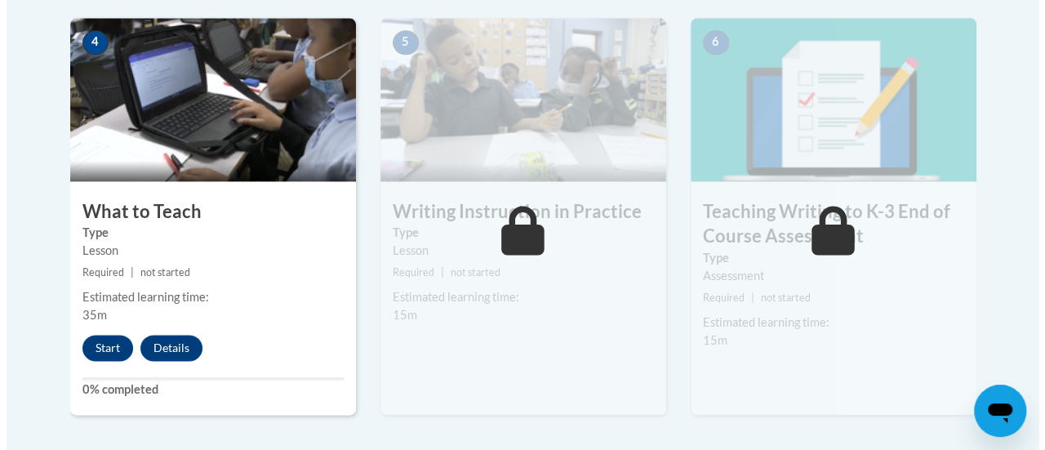
scroll to position [980, 0]
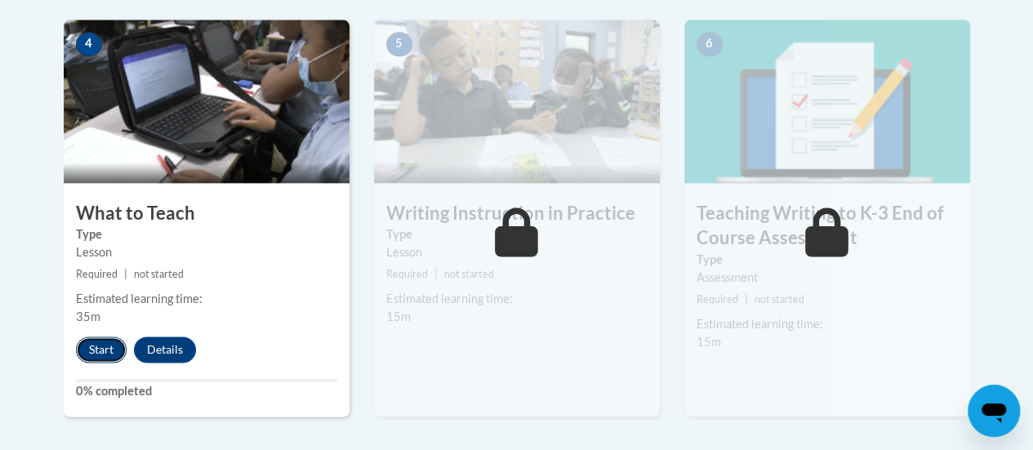
click at [107, 354] on button "Start" at bounding box center [101, 349] width 51 height 26
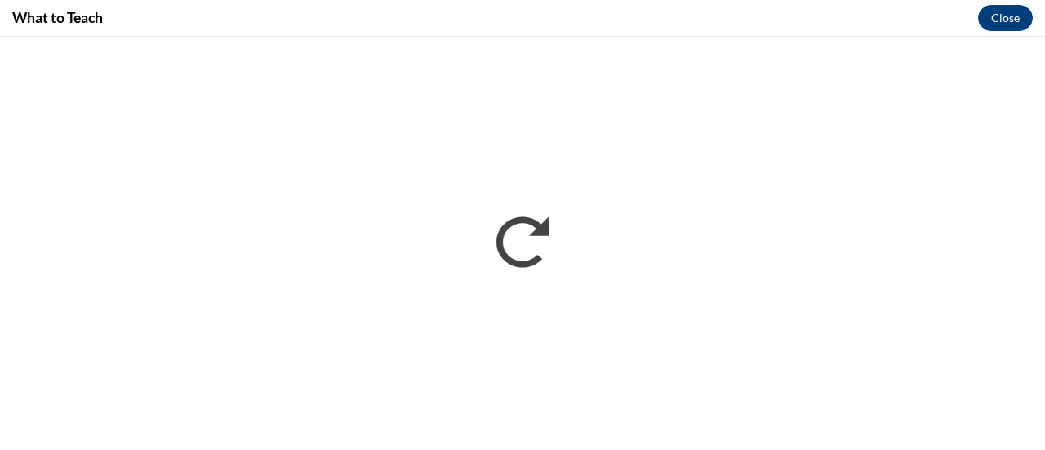
scroll to position [0, 0]
